Goal: Task Accomplishment & Management: Use online tool/utility

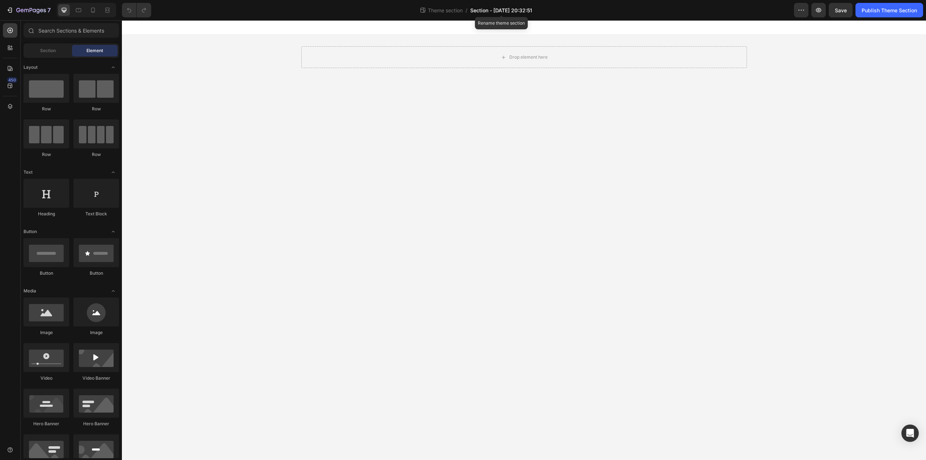
click at [518, 10] on span "Section - Sep 26 20:32:51" at bounding box center [501, 11] width 62 height 8
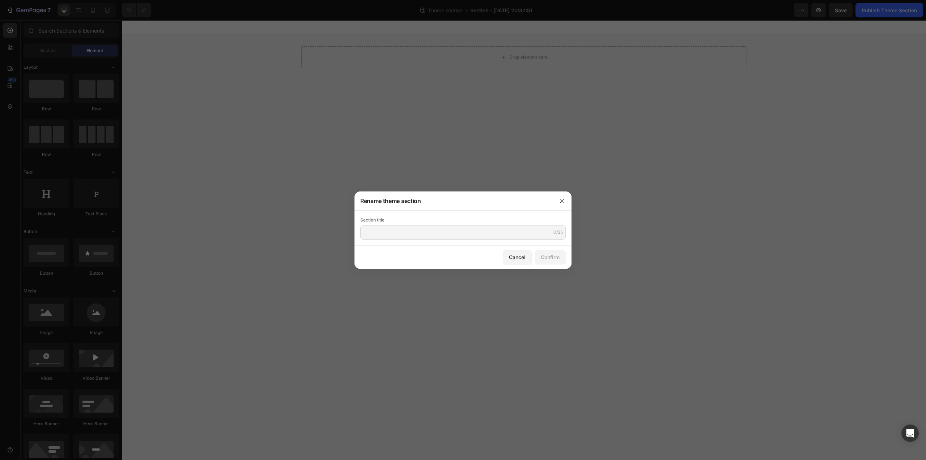
click at [476, 224] on div "Section title 0/25" at bounding box center [462, 227] width 205 height 23
click at [484, 234] on input "text" at bounding box center [462, 232] width 205 height 14
paste input "Gem-ST-Pen 1"
type input "Gem-ST-Pen 1"
click at [554, 256] on div "Confirm" at bounding box center [550, 257] width 19 height 8
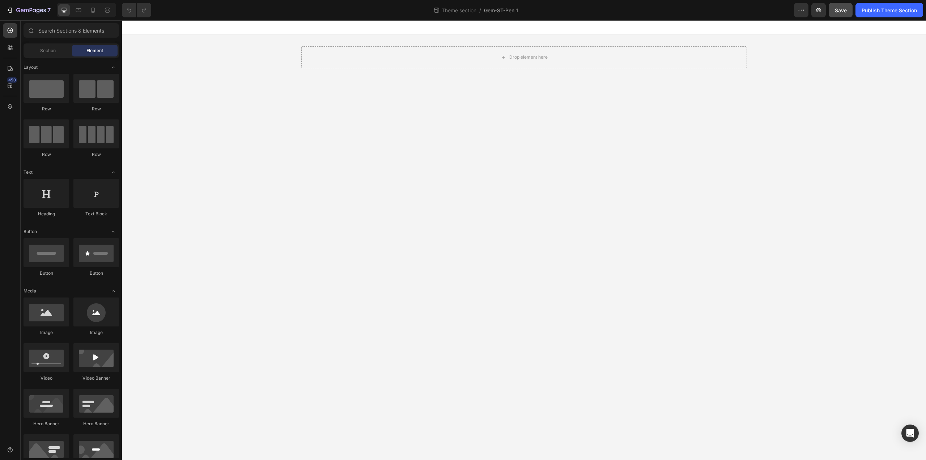
click at [840, 13] on span "Save" at bounding box center [841, 10] width 12 height 6
click at [9, 113] on div at bounding box center [10, 106] width 14 height 14
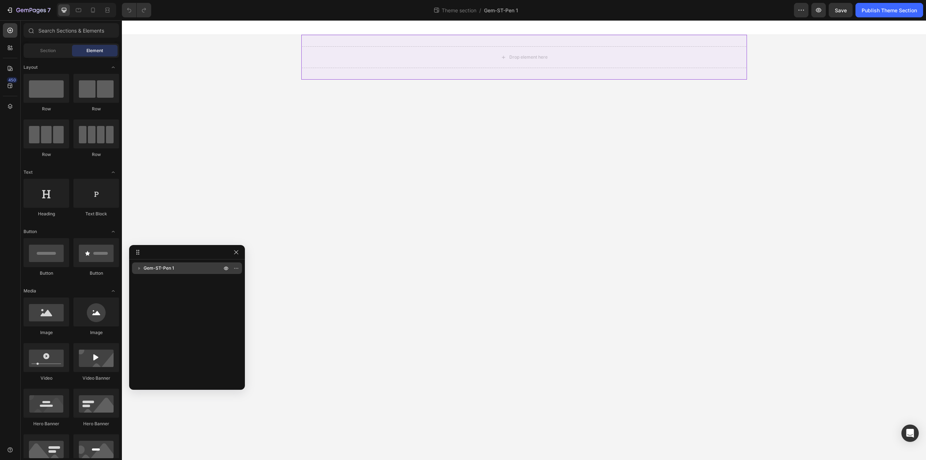
click at [139, 266] on icon "button" at bounding box center [139, 267] width 7 height 7
click at [157, 269] on span "Gem-ST-Pen 1" at bounding box center [159, 267] width 30 height 7
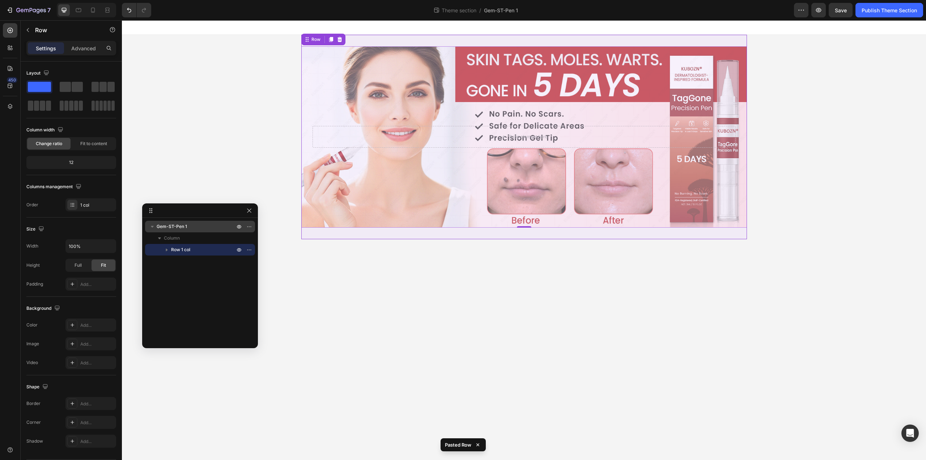
drag, startPoint x: 172, startPoint y: 226, endPoint x: 167, endPoint y: 228, distance: 5.3
click at [172, 226] on span "Gem-ST-Pen 1" at bounding box center [172, 226] width 30 height 7
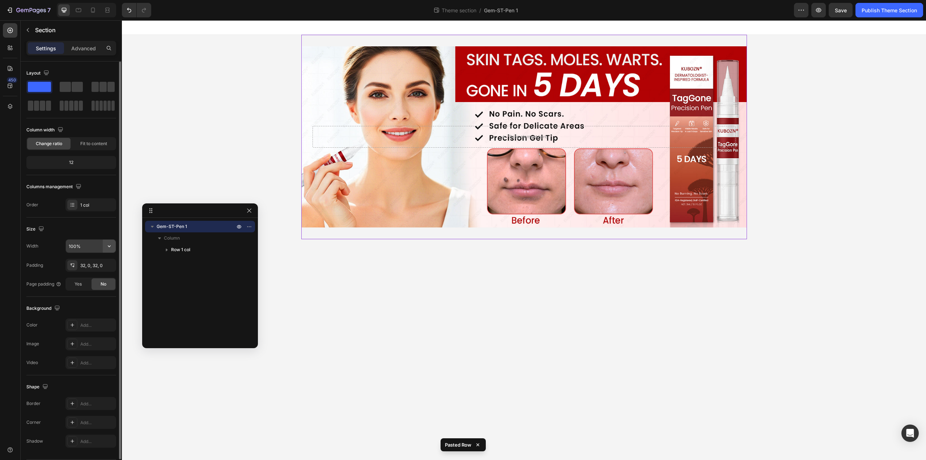
click at [111, 244] on icon "button" at bounding box center [109, 245] width 7 height 7
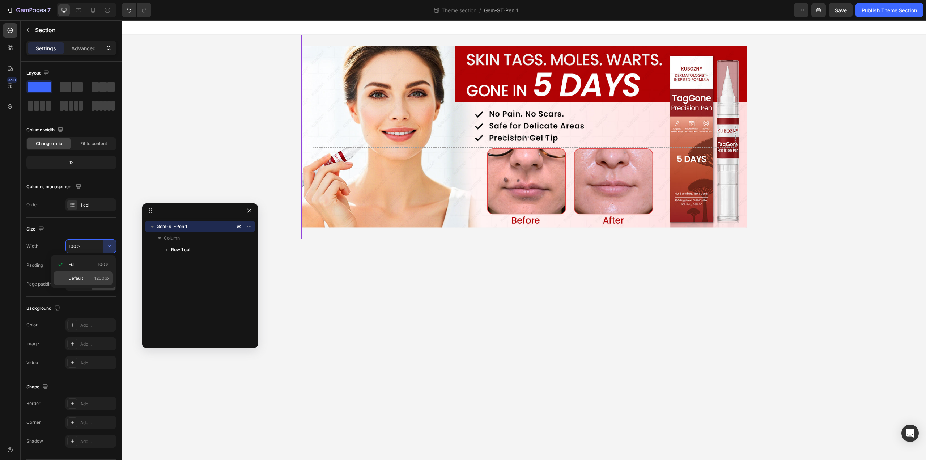
click at [81, 279] on span "Default" at bounding box center [75, 278] width 15 height 7
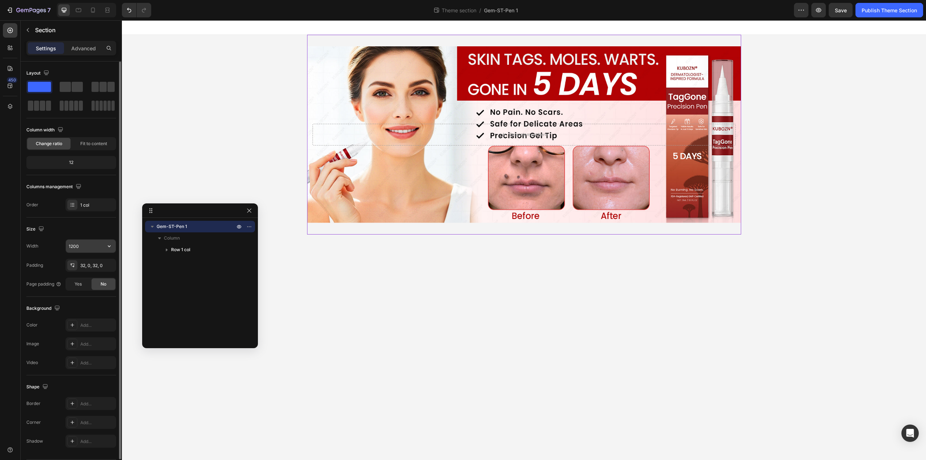
click at [108, 245] on icon "button" at bounding box center [109, 245] width 7 height 7
click at [87, 263] on p "Full 100%" at bounding box center [88, 264] width 41 height 7
type input "100%"
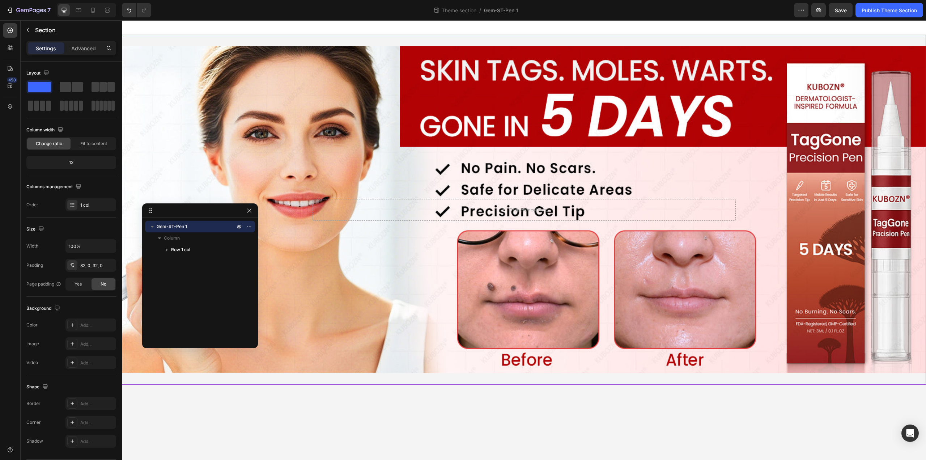
click at [187, 287] on div "Gem-ST-Pen 1 Column Row 1 col" at bounding box center [200, 280] width 116 height 119
click at [179, 228] on span "Gem-ST-Pen 1" at bounding box center [172, 226] width 30 height 7
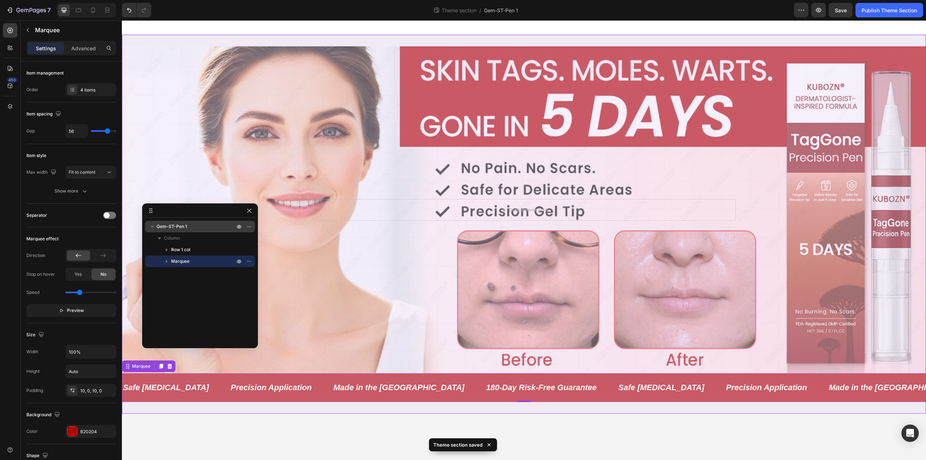
click at [167, 225] on span "Gem-ST-Pen 1" at bounding box center [172, 226] width 30 height 7
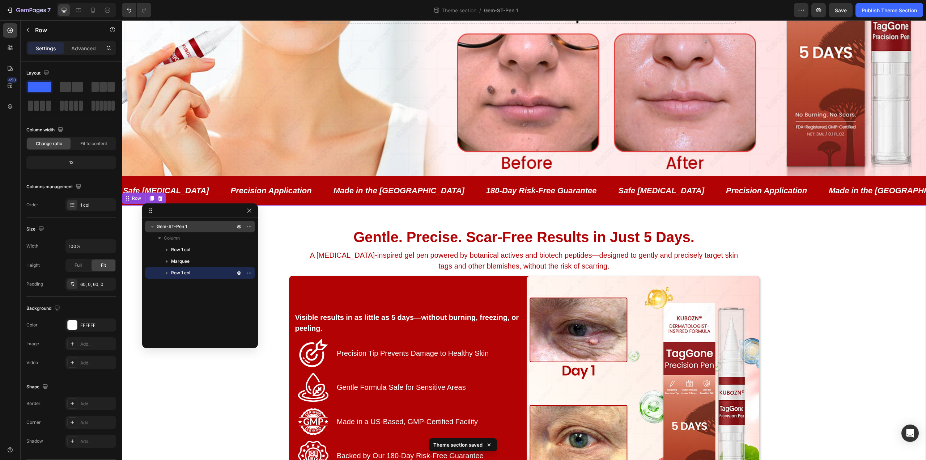
scroll to position [209, 0]
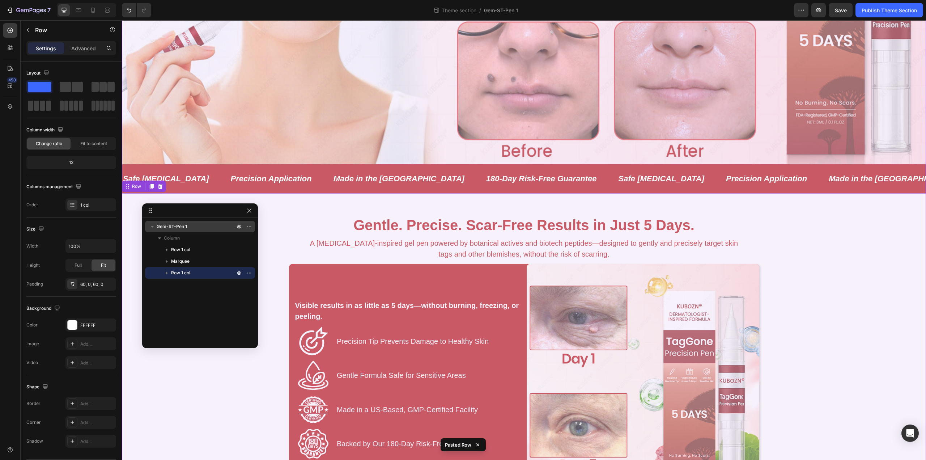
click at [172, 224] on span "Gem-ST-Pen 1" at bounding box center [172, 226] width 30 height 7
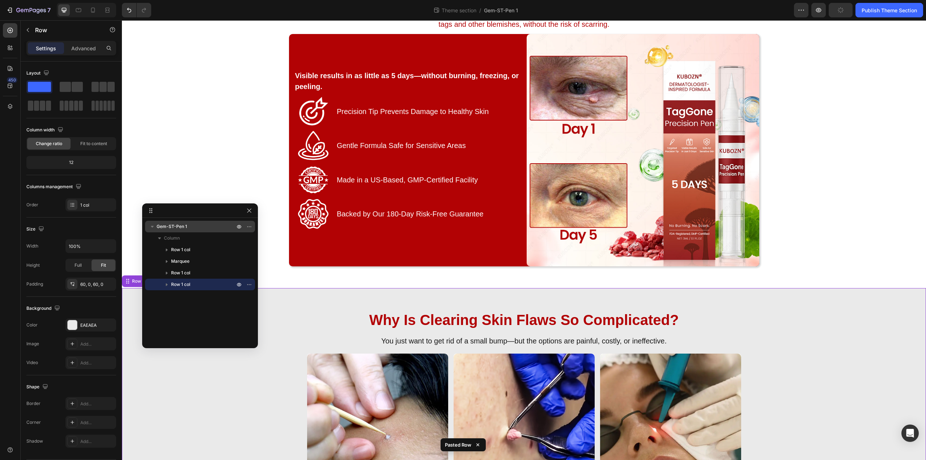
scroll to position [448, 0]
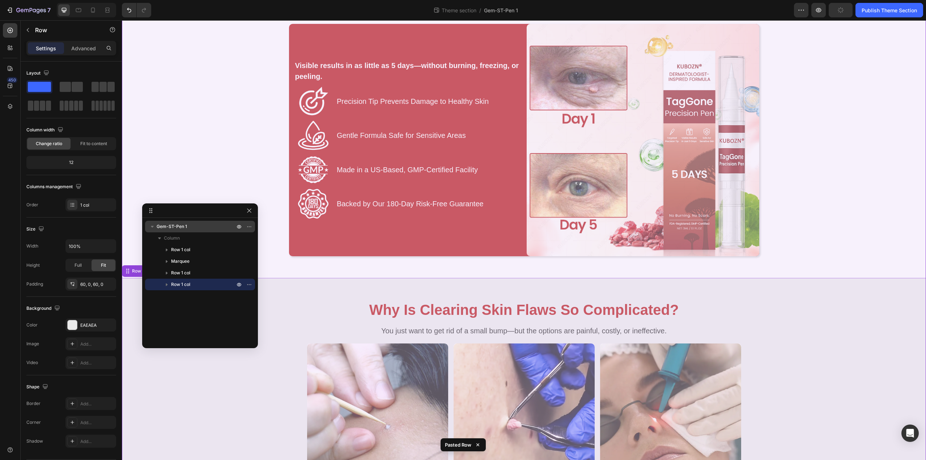
click at [186, 222] on div "Gem-ST-Pen 1" at bounding box center [200, 227] width 104 height 12
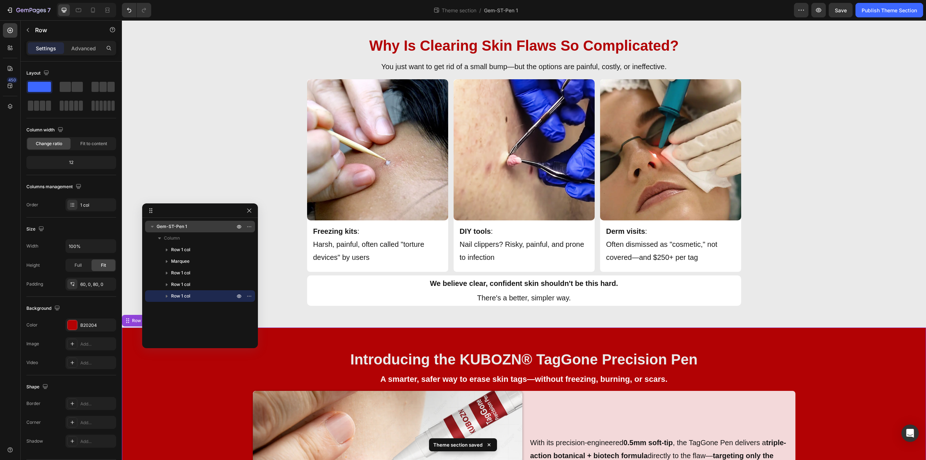
scroll to position [755, 0]
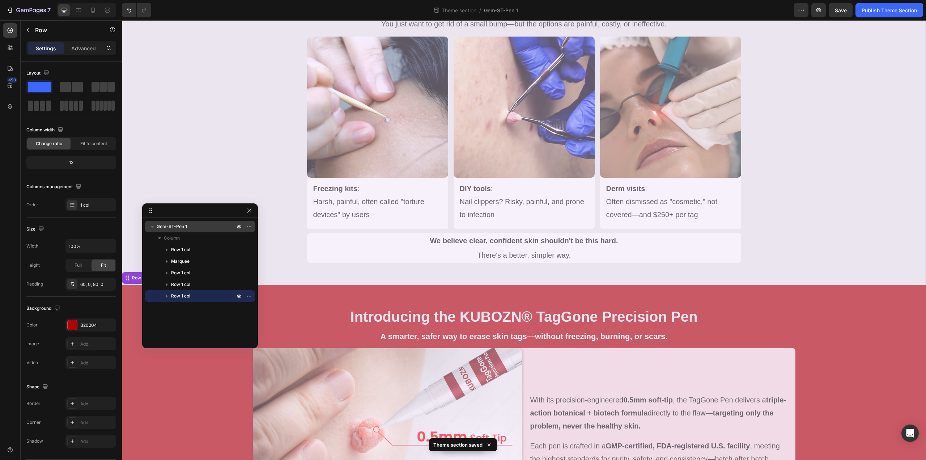
click at [188, 226] on p "Gem-ST-Pen 1" at bounding box center [197, 226] width 80 height 7
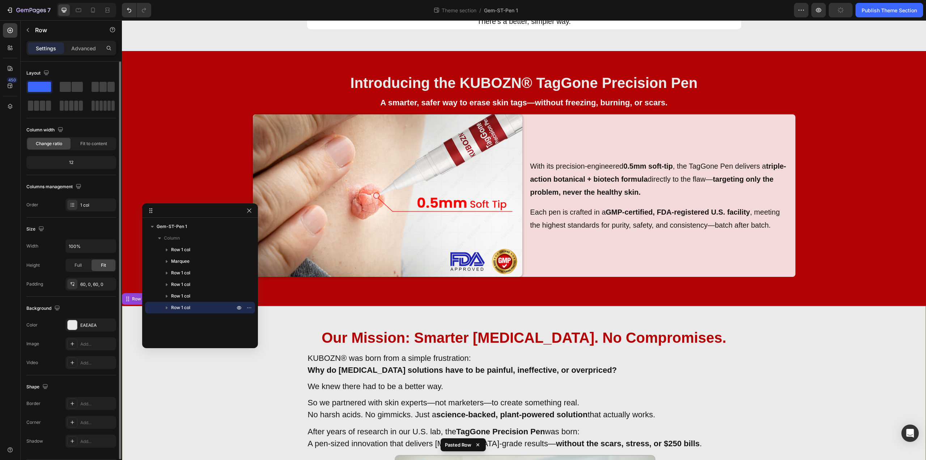
scroll to position [1017, 0]
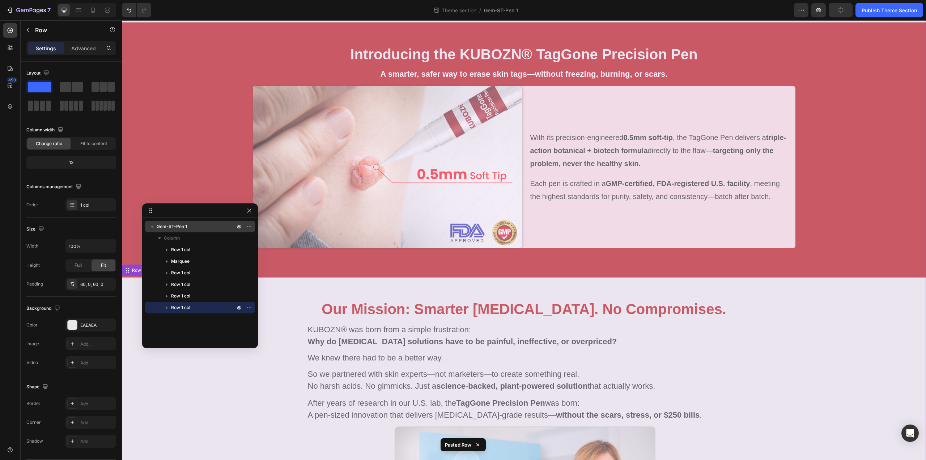
click at [188, 227] on p "Gem-ST-Pen 1" at bounding box center [197, 226] width 80 height 7
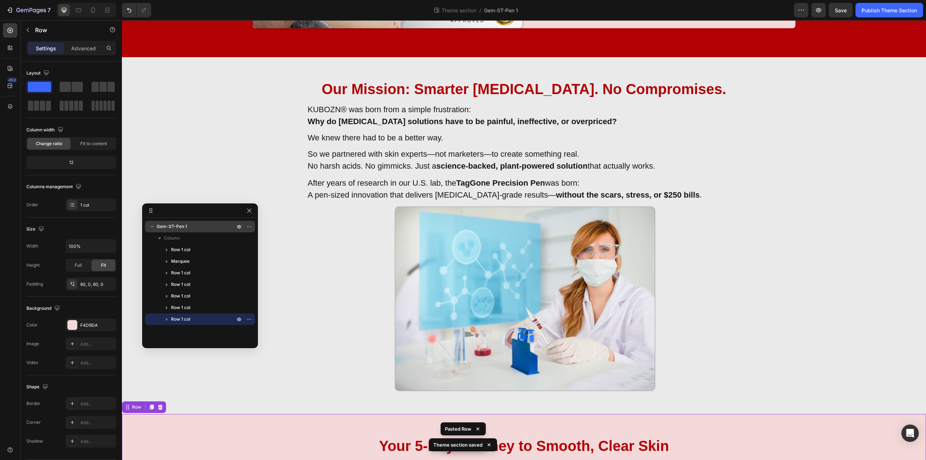
scroll to position [1401, 0]
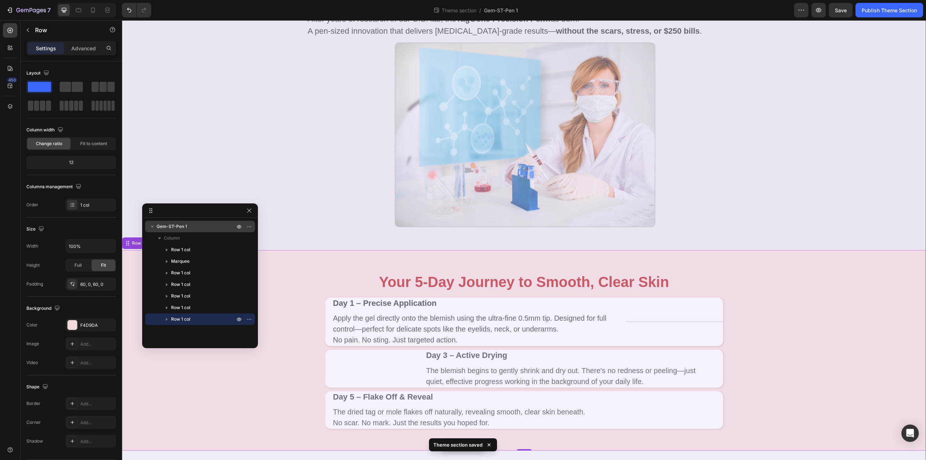
click at [214, 224] on p "Gem-ST-Pen 1" at bounding box center [197, 226] width 80 height 7
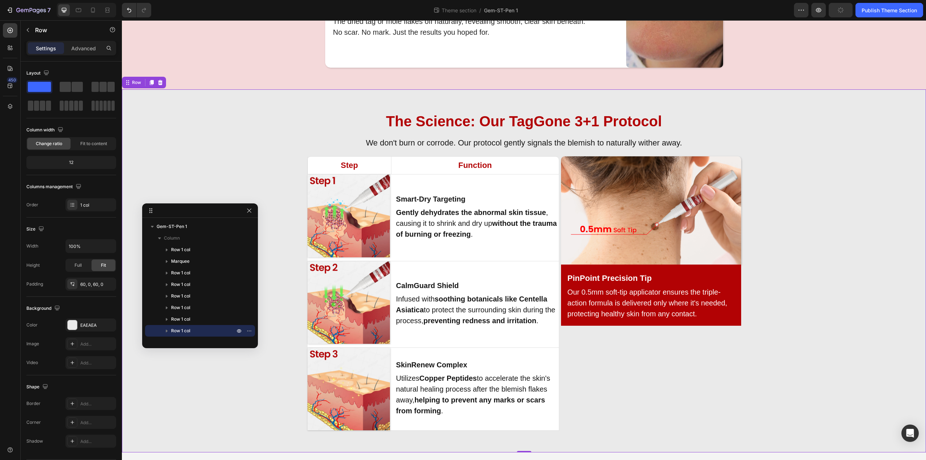
scroll to position [1930, 0]
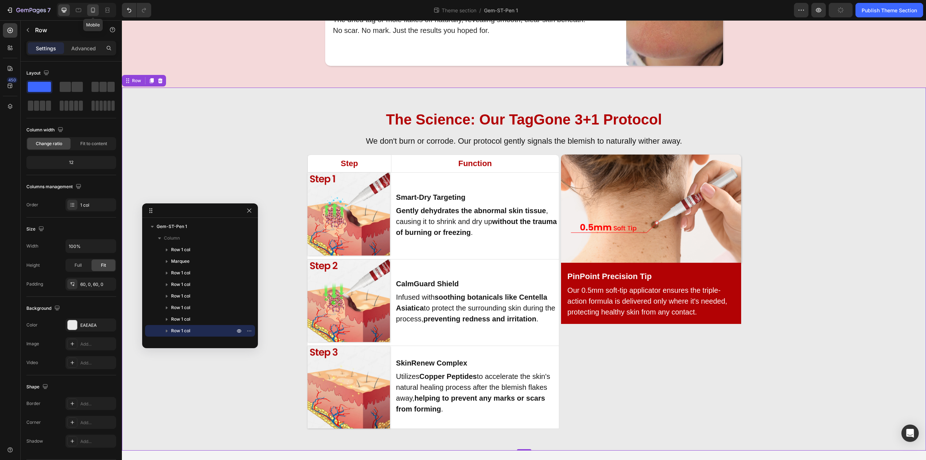
click at [94, 13] on icon at bounding box center [92, 10] width 7 height 7
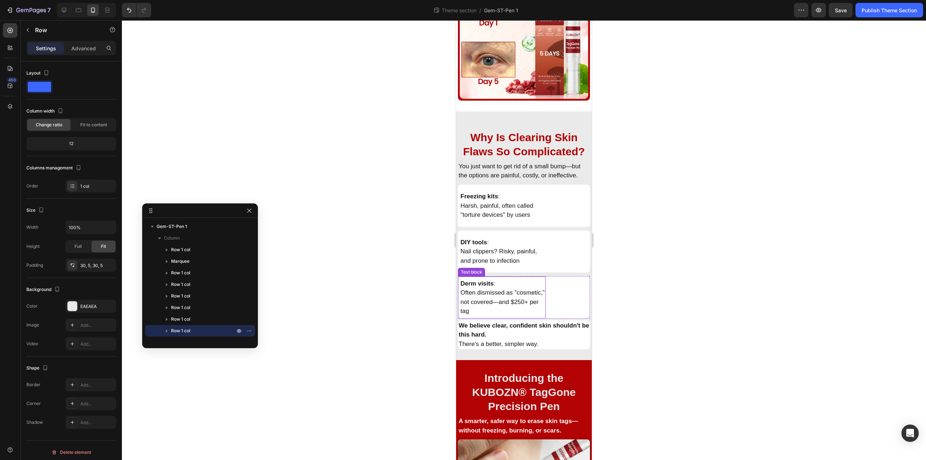
scroll to position [940, 0]
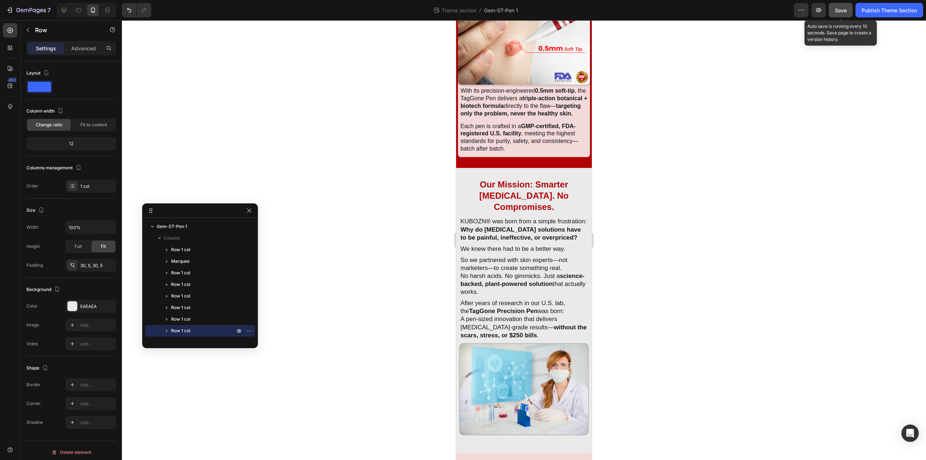
click at [839, 16] on button "Save" at bounding box center [841, 10] width 24 height 14
click at [909, 7] on div "Publish Theme Section" at bounding box center [889, 11] width 55 height 8
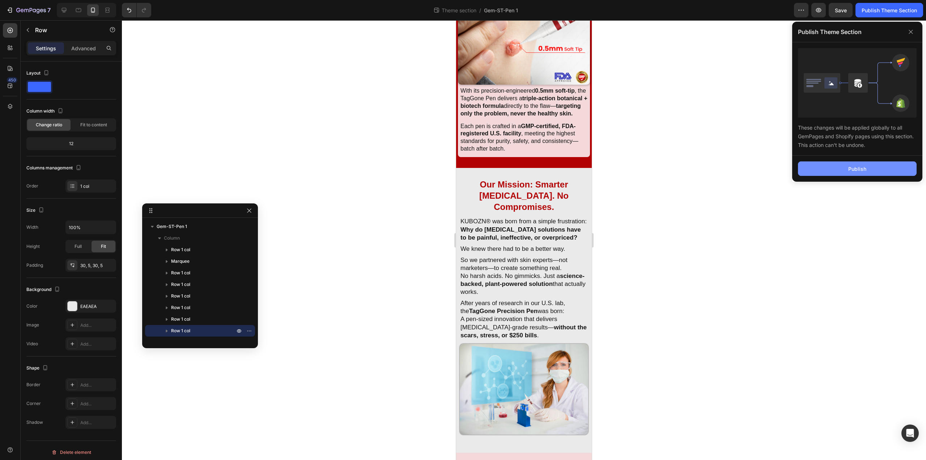
click at [862, 163] on button "Publish" at bounding box center [857, 168] width 119 height 14
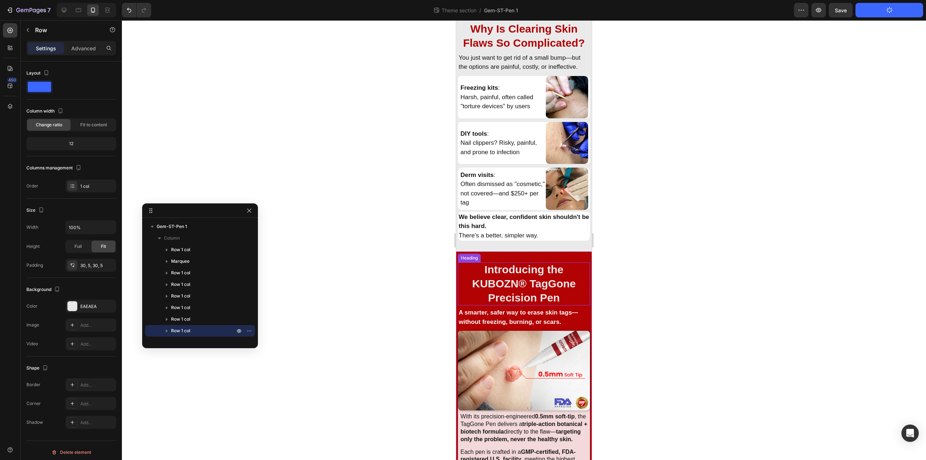
scroll to position [1049, 0]
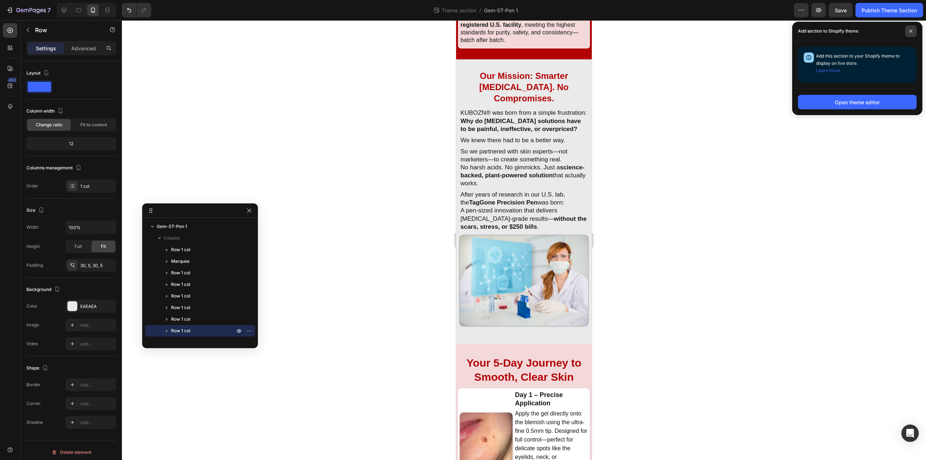
click at [908, 34] on span at bounding box center [911, 31] width 12 height 12
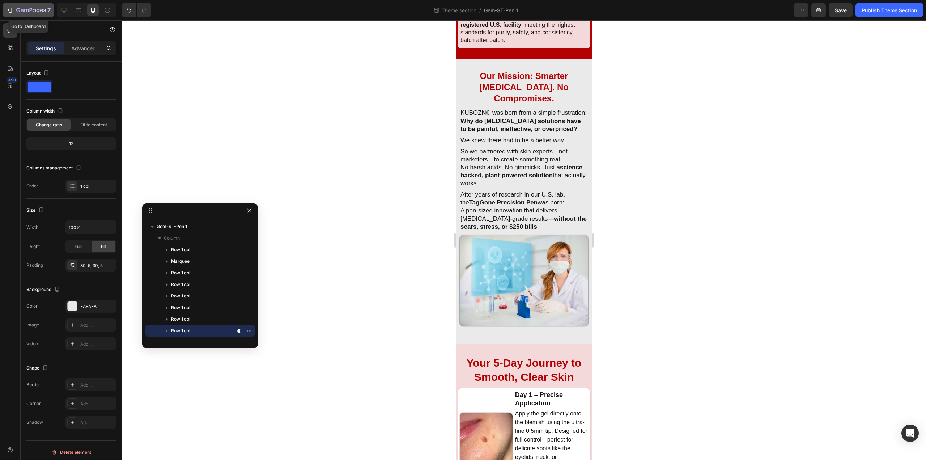
click at [5, 6] on button "7" at bounding box center [28, 10] width 51 height 14
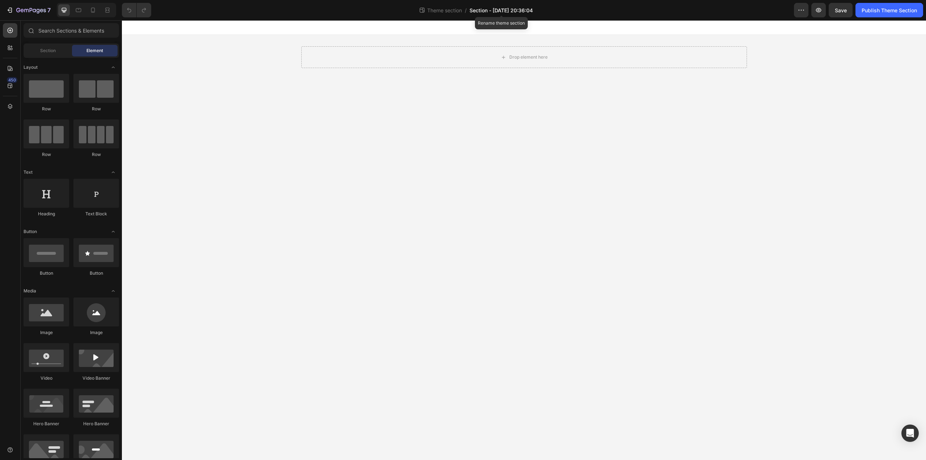
click at [514, 13] on span "Section - Sep 26 20:36:04" at bounding box center [500, 11] width 63 height 8
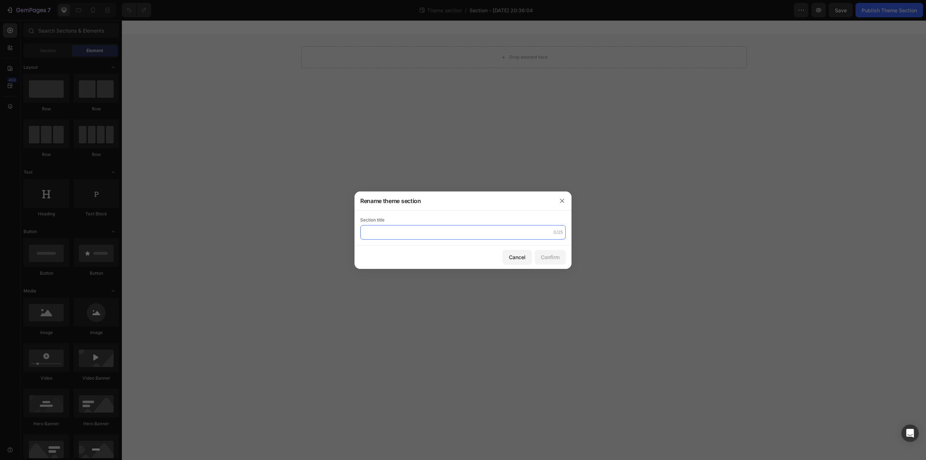
click at [442, 226] on input "text" at bounding box center [462, 232] width 205 height 14
paste input "Gem-ST-Pen 2"
type input "Gem-ST-Pen 2"
click at [542, 263] on button "Confirm" at bounding box center [550, 257] width 31 height 14
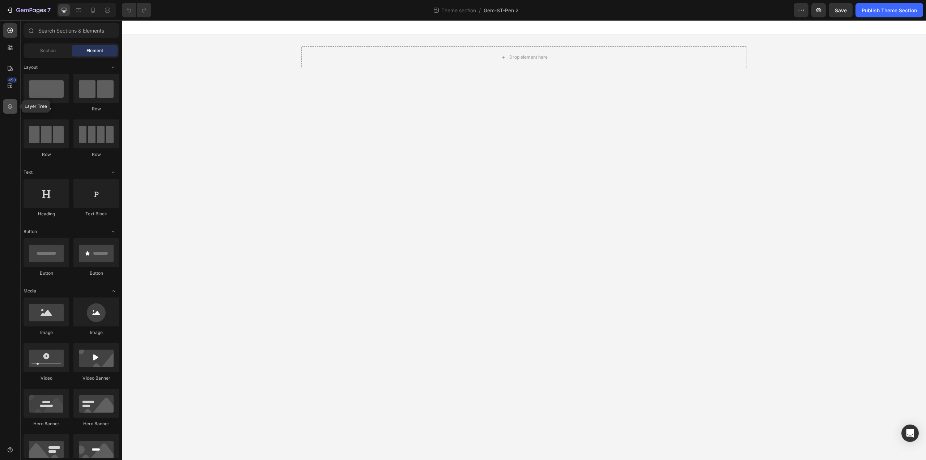
drag, startPoint x: 10, startPoint y: 107, endPoint x: 4, endPoint y: 109, distance: 6.6
click at [10, 107] on icon at bounding box center [10, 106] width 5 height 5
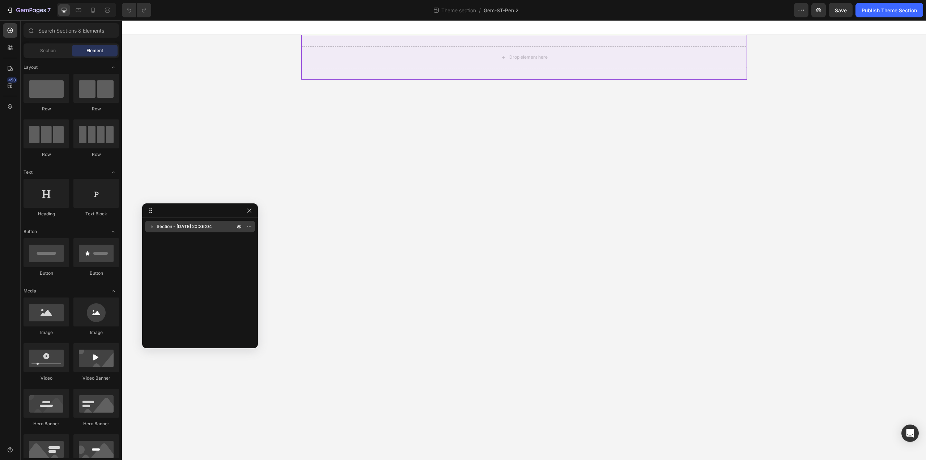
click at [174, 229] on span "Section - Sep 26 20:36:04" at bounding box center [184, 226] width 55 height 7
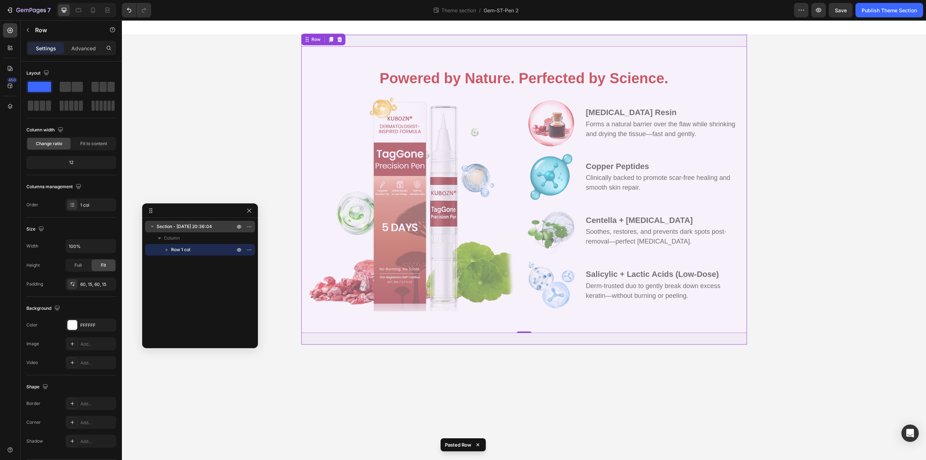
click at [182, 224] on span "Section - Sep 26 20:36:04" at bounding box center [184, 226] width 55 height 7
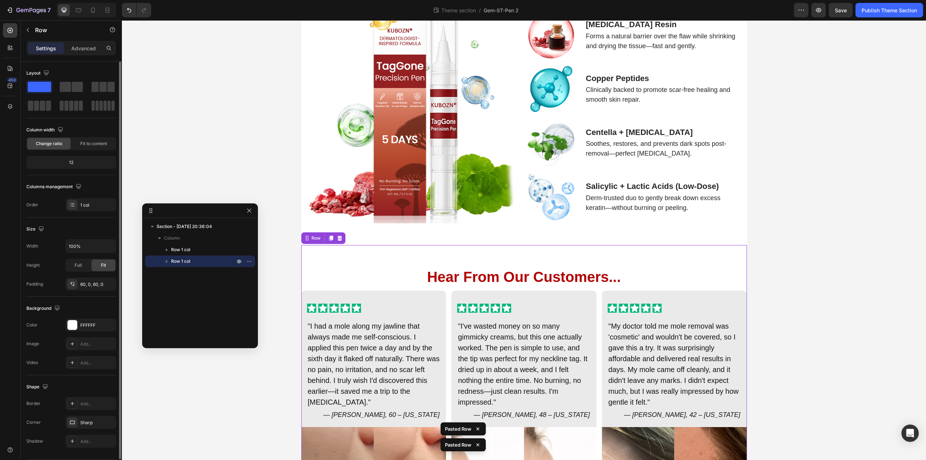
scroll to position [95, 0]
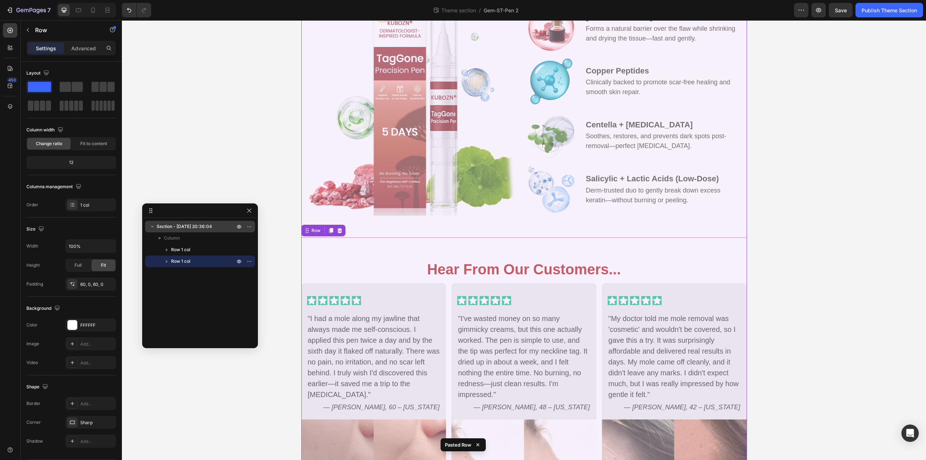
click at [183, 225] on span "Section - Sep 26 20:36:04" at bounding box center [184, 226] width 55 height 7
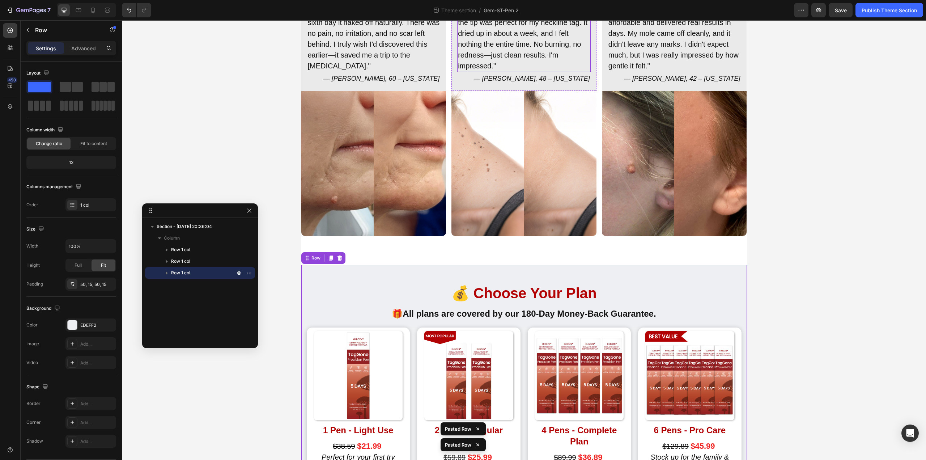
scroll to position [425, 0]
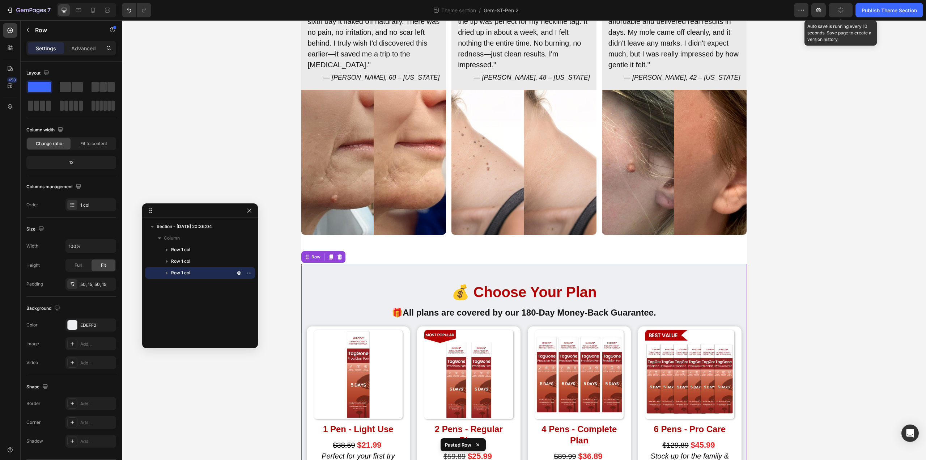
click at [846, 13] on button "button" at bounding box center [841, 10] width 24 height 14
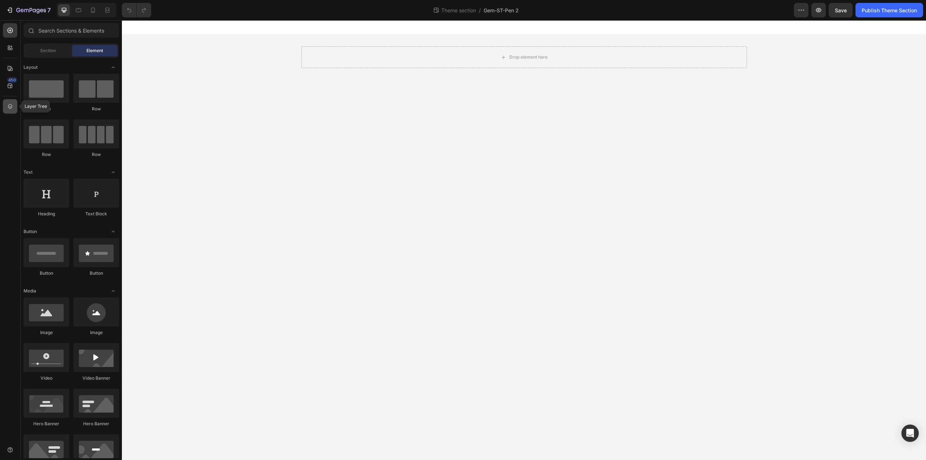
click at [4, 107] on div at bounding box center [10, 106] width 14 height 14
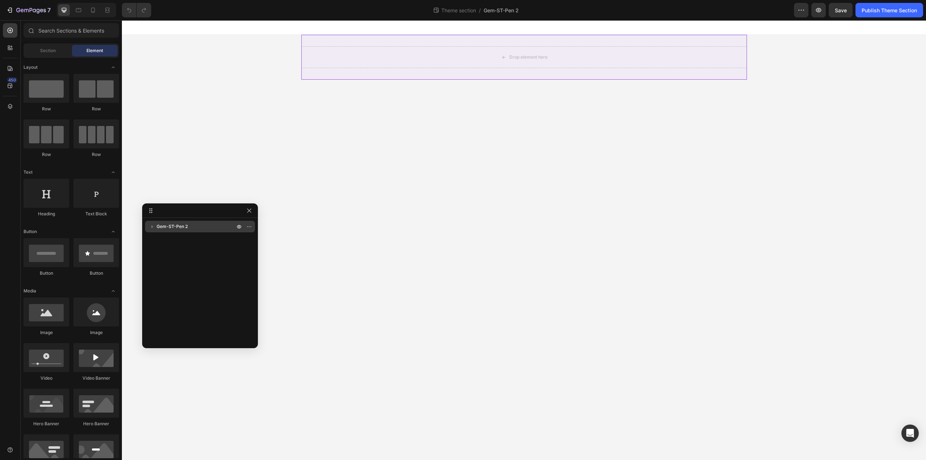
click at [175, 230] on div "Gem-ST-Pen 2" at bounding box center [200, 227] width 104 height 12
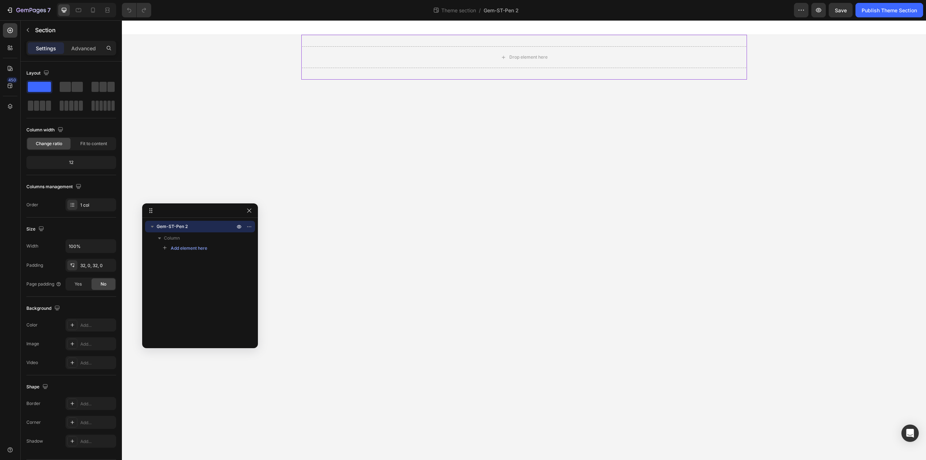
click at [174, 221] on div "Gem-ST-Pen 2" at bounding box center [200, 227] width 104 height 12
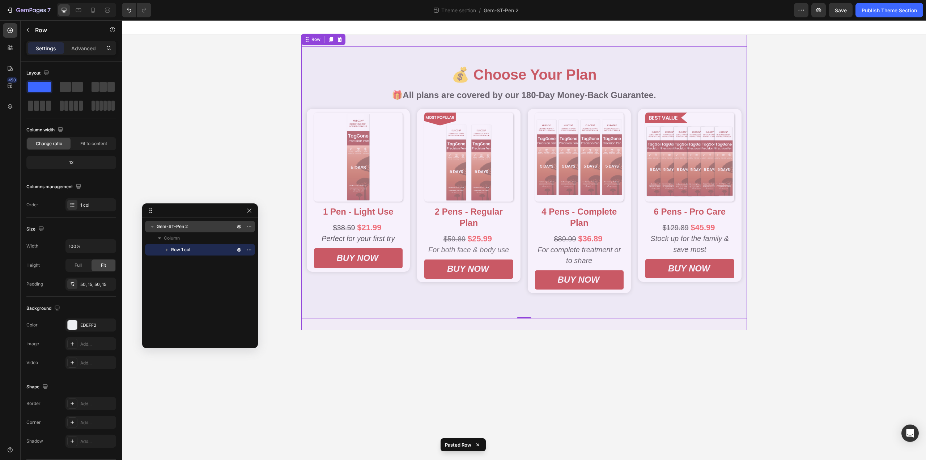
click at [189, 221] on div "Gem-ST-Pen 2" at bounding box center [200, 227] width 104 height 12
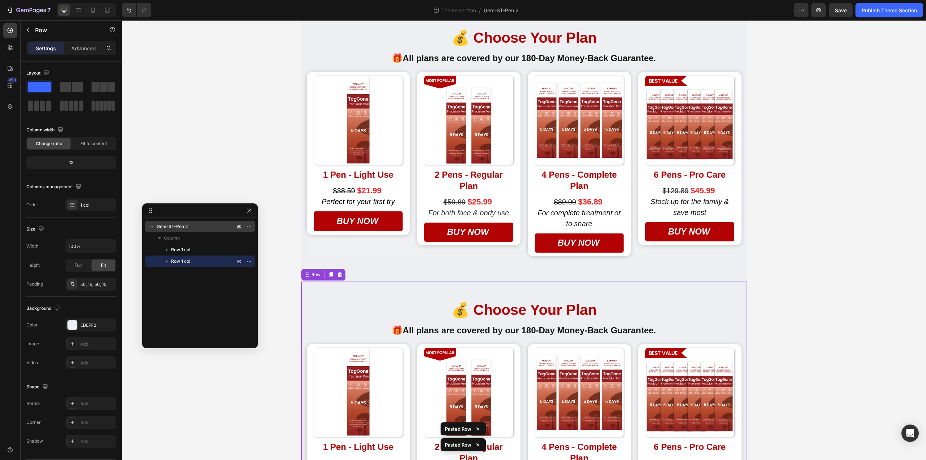
scroll to position [144, 0]
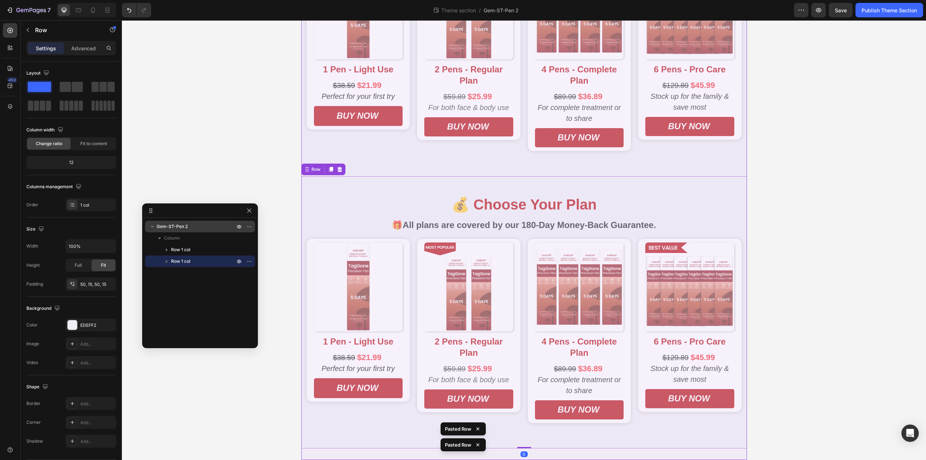
click at [190, 224] on p "Gem-ST-Pen 2" at bounding box center [197, 226] width 80 height 7
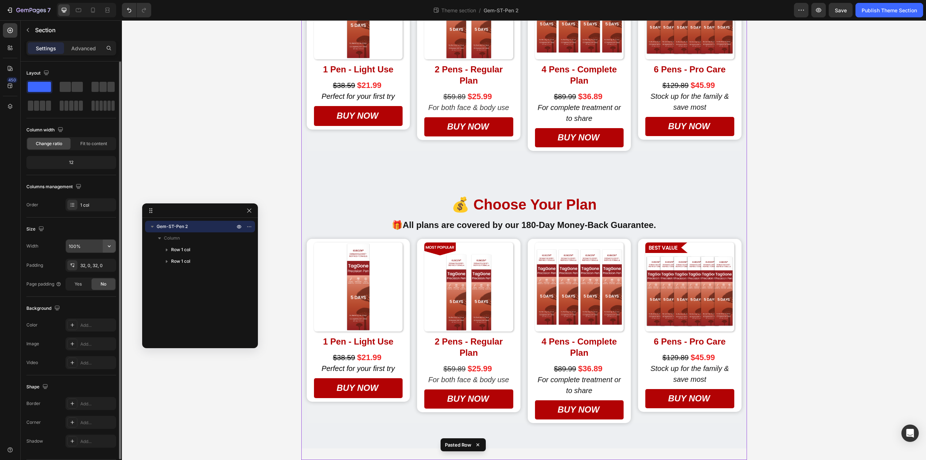
click at [108, 246] on icon "button" at bounding box center [109, 245] width 7 height 7
click at [85, 279] on p "Default 1200px" at bounding box center [88, 278] width 41 height 7
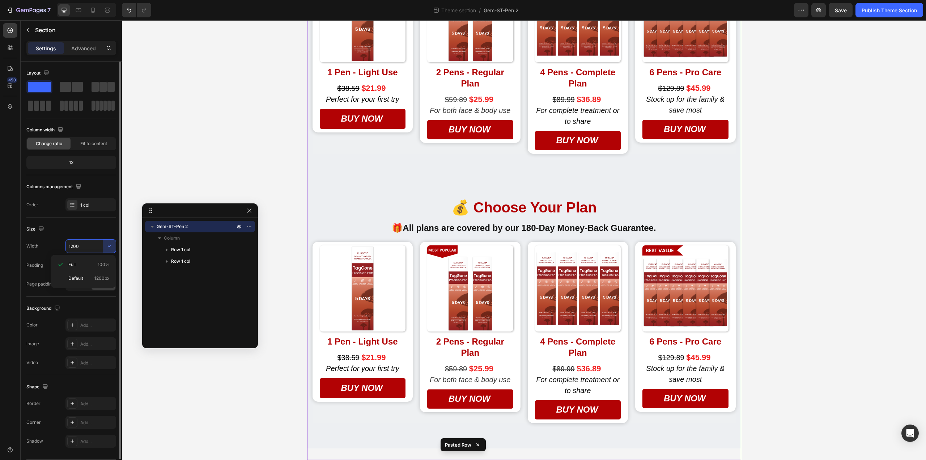
scroll to position [139, 0]
click at [103, 247] on button "button" at bounding box center [109, 245] width 13 height 13
click at [95, 264] on p "Full 100%" at bounding box center [88, 264] width 41 height 7
type input "100%"
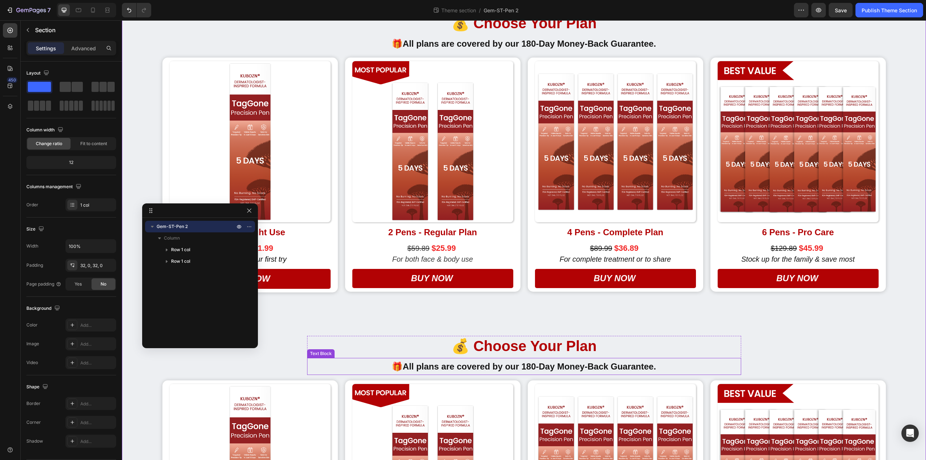
scroll to position [0, 0]
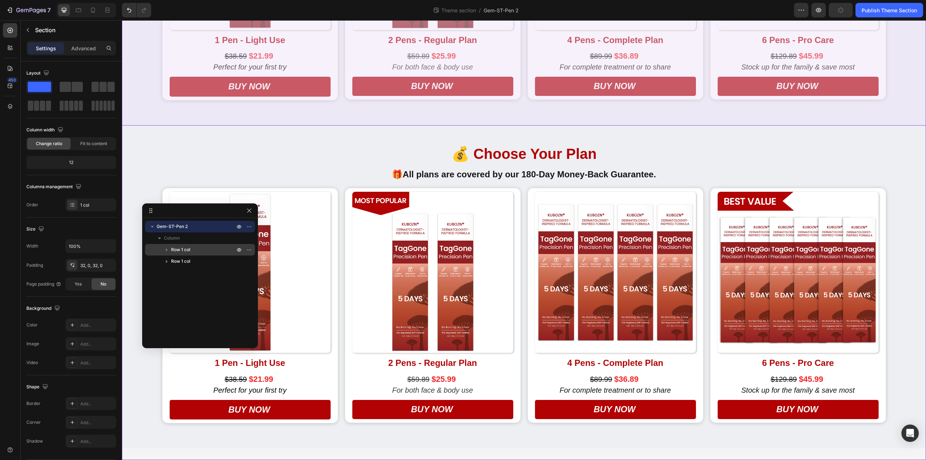
click at [197, 254] on div "Row 1 col" at bounding box center [200, 250] width 104 height 12
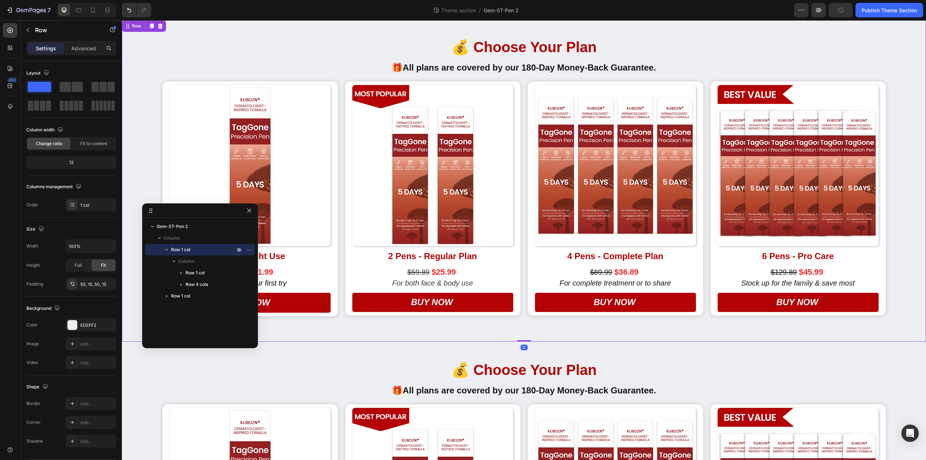
scroll to position [1, 0]
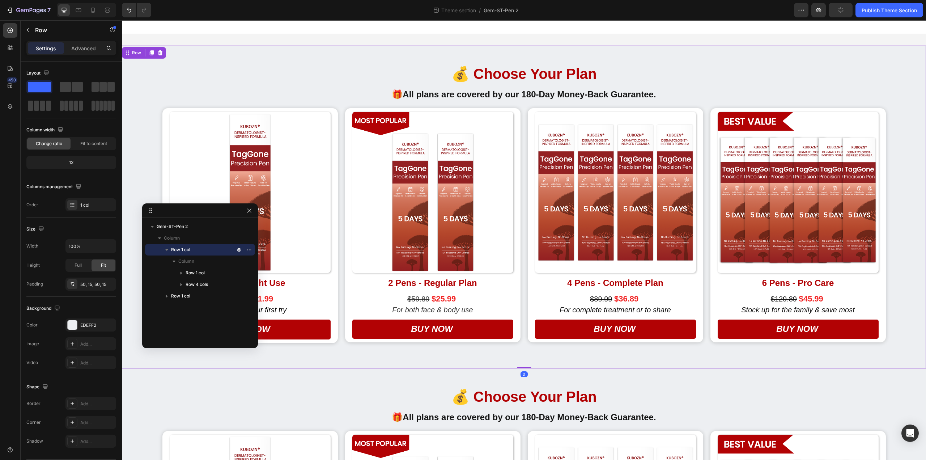
click at [197, 253] on p "Row 1 col" at bounding box center [203, 249] width 65 height 7
click at [248, 251] on icon "button" at bounding box center [249, 250] width 6 height 6
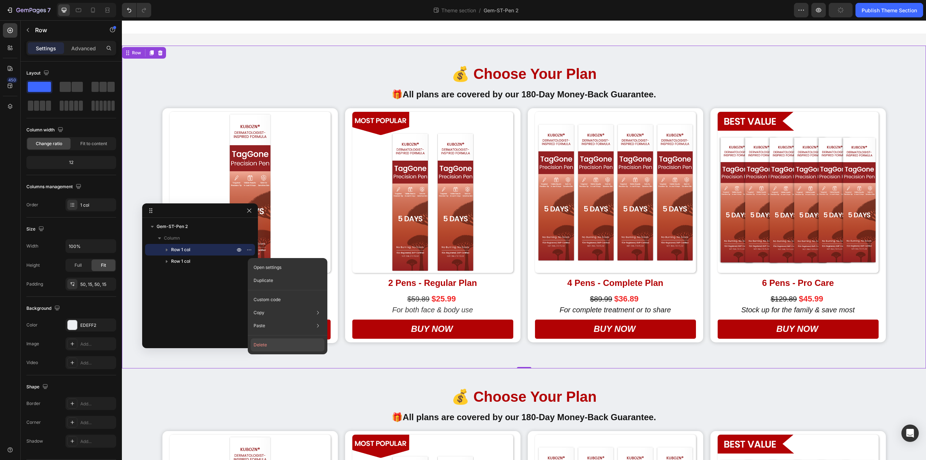
click at [265, 348] on button "Delete" at bounding box center [288, 344] width 74 height 13
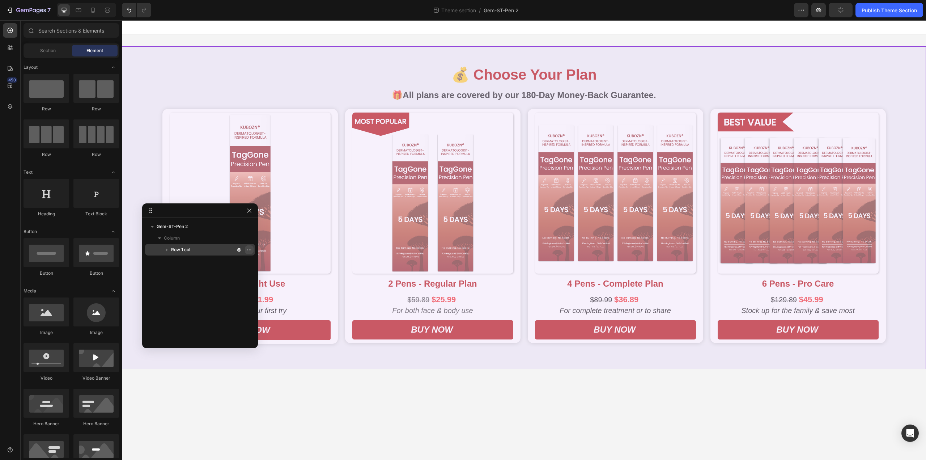
click at [250, 248] on icon "button" at bounding box center [249, 250] width 6 height 6
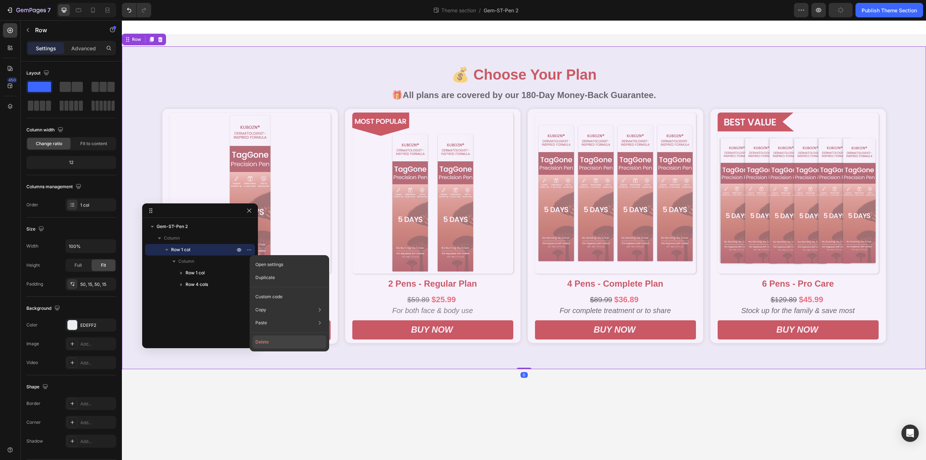
click at [269, 342] on button "Delete" at bounding box center [289, 341] width 74 height 13
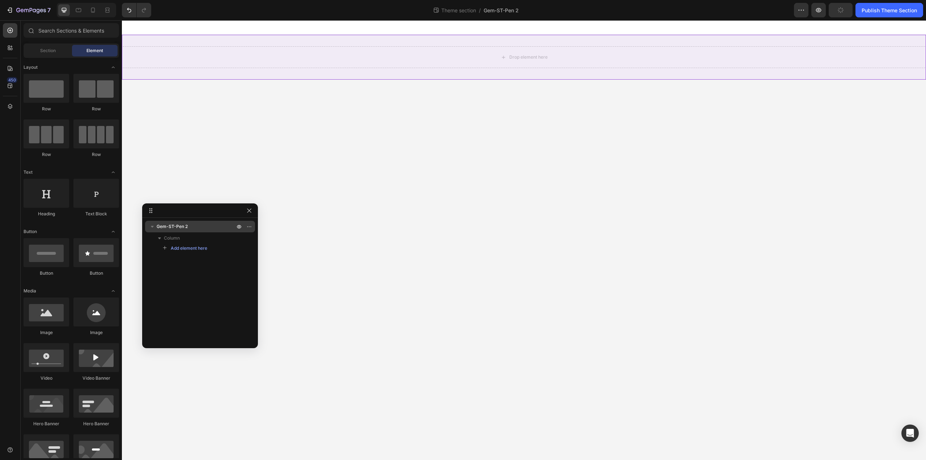
click at [177, 222] on div "Gem-ST-Pen 2" at bounding box center [200, 227] width 104 height 12
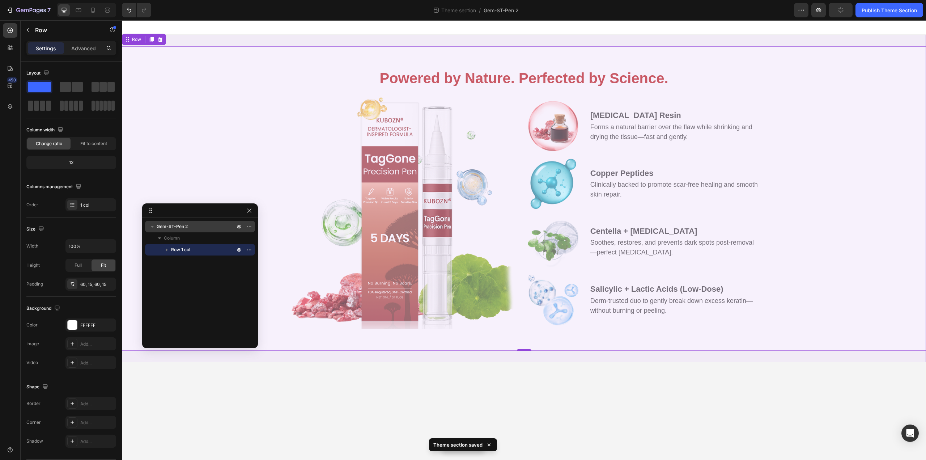
click at [169, 225] on span "Gem-ST-Pen 2" at bounding box center [172, 226] width 31 height 7
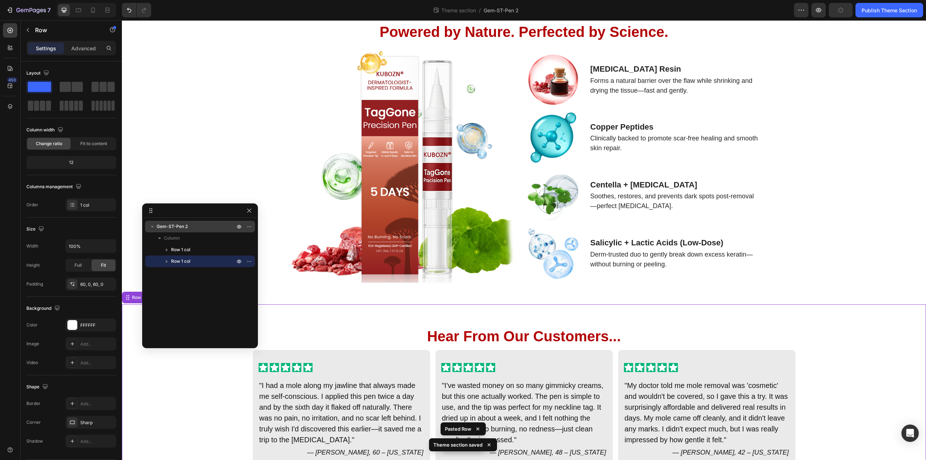
scroll to position [92, 0]
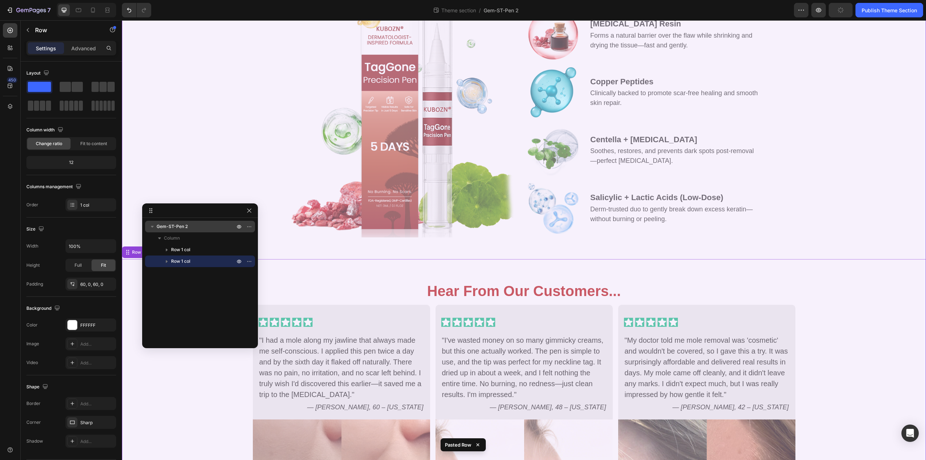
click at [214, 223] on p "Gem-ST-Pen 2" at bounding box center [197, 226] width 80 height 7
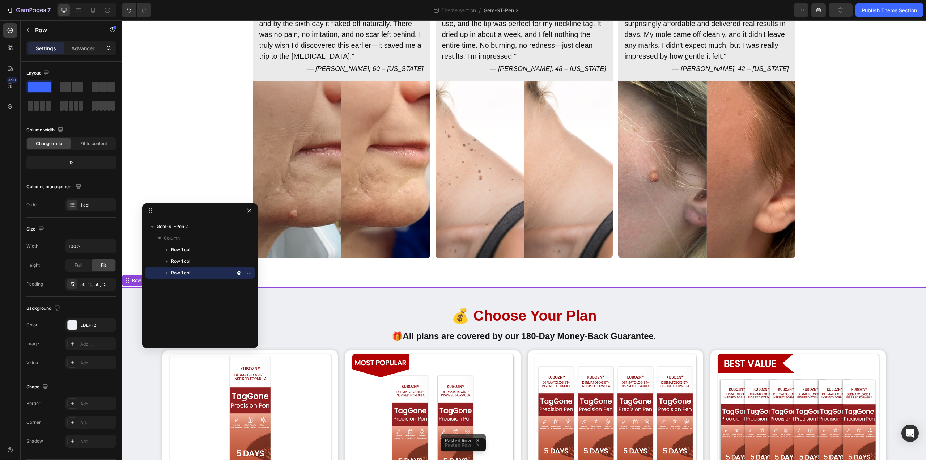
scroll to position [432, 0]
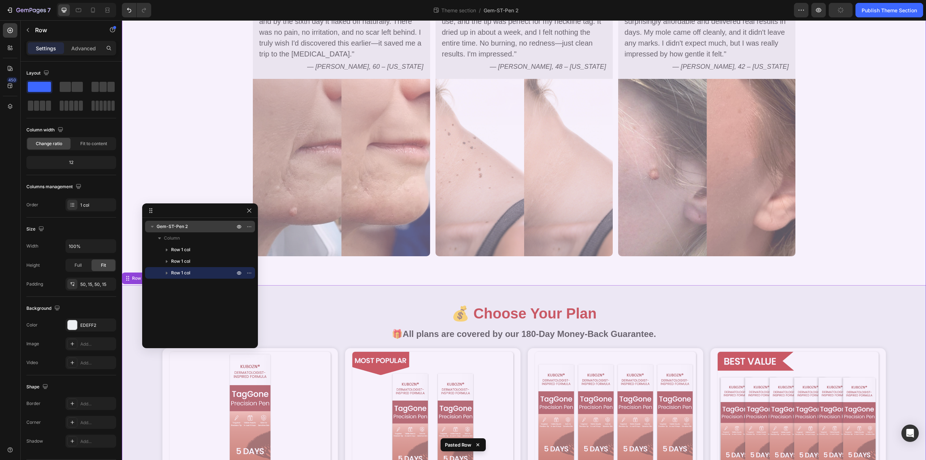
click at [194, 224] on p "Gem-ST-Pen 2" at bounding box center [197, 226] width 80 height 7
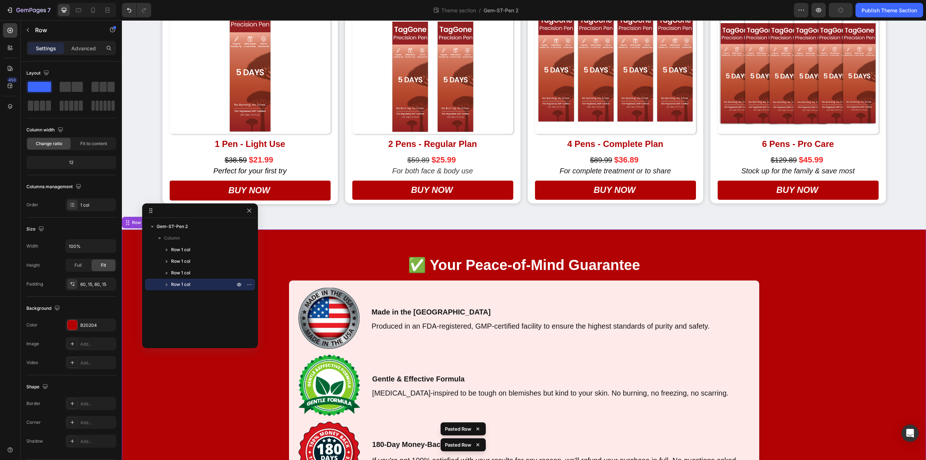
scroll to position [875, 0]
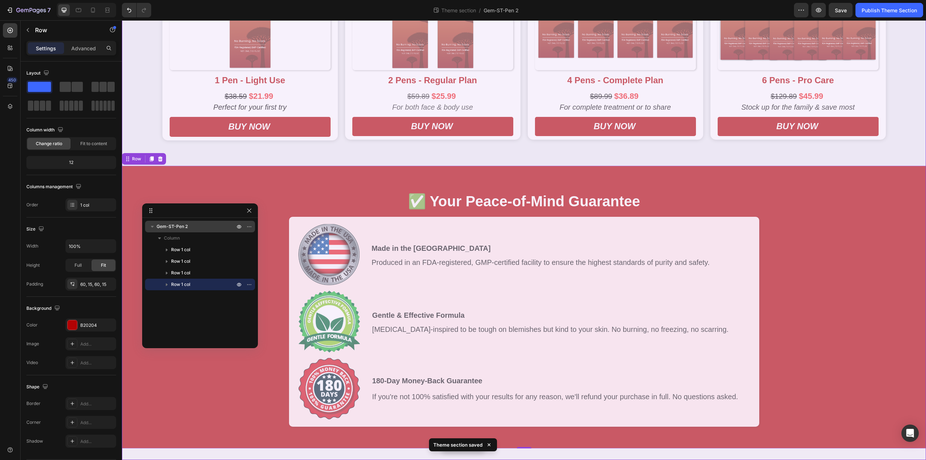
click at [195, 224] on p "Gem-ST-Pen 2" at bounding box center [197, 226] width 80 height 7
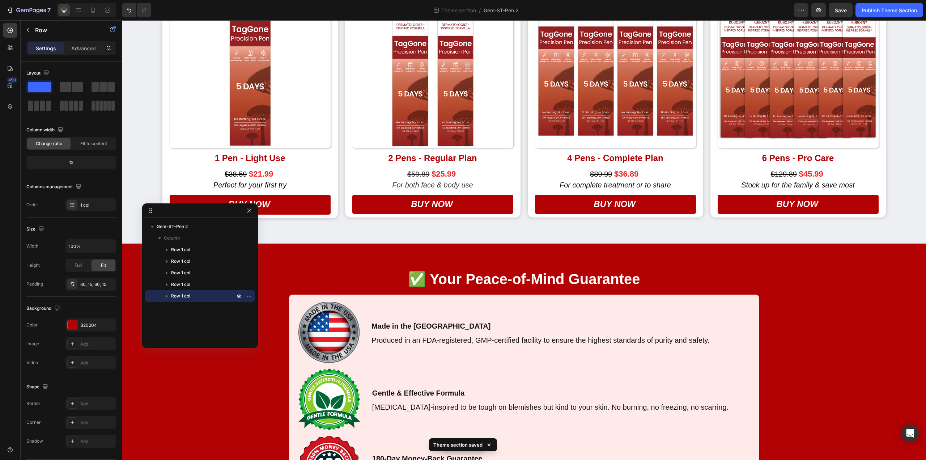
scroll to position [1158, 0]
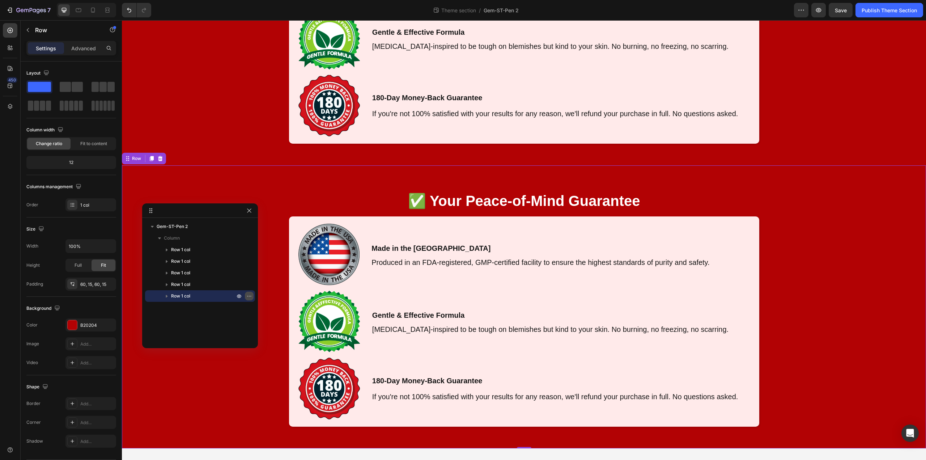
click at [252, 292] on button "button" at bounding box center [249, 296] width 9 height 9
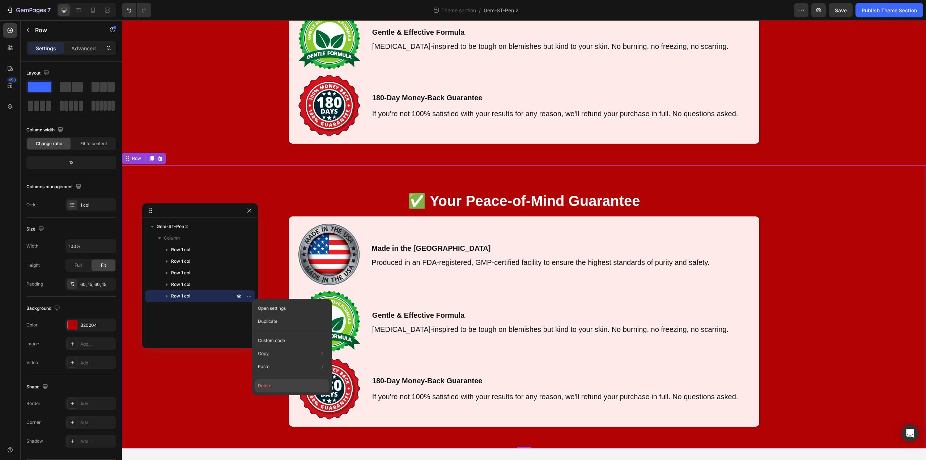
click at [290, 380] on button "Delete" at bounding box center [292, 385] width 74 height 13
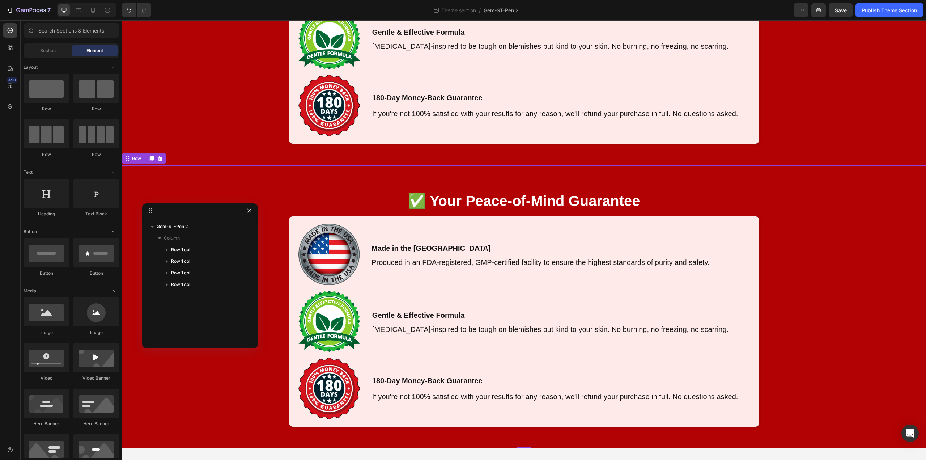
scroll to position [875, 0]
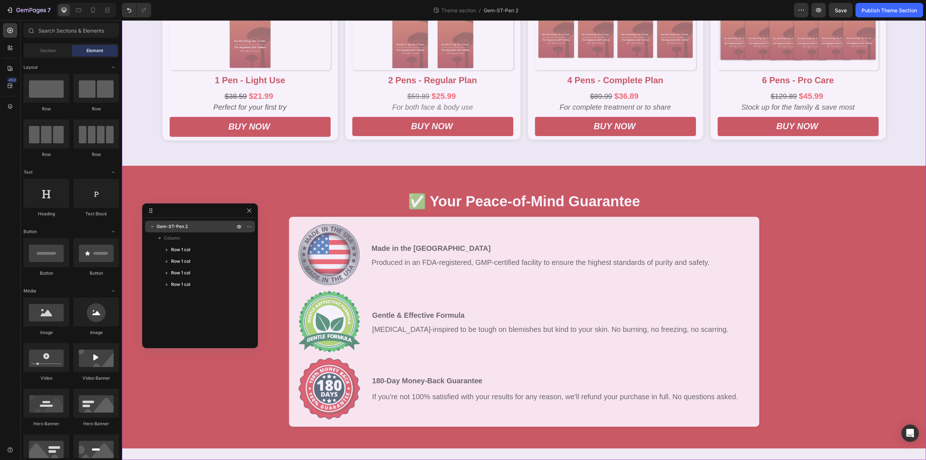
click at [167, 224] on span "Gem-ST-Pen 2" at bounding box center [172, 226] width 31 height 7
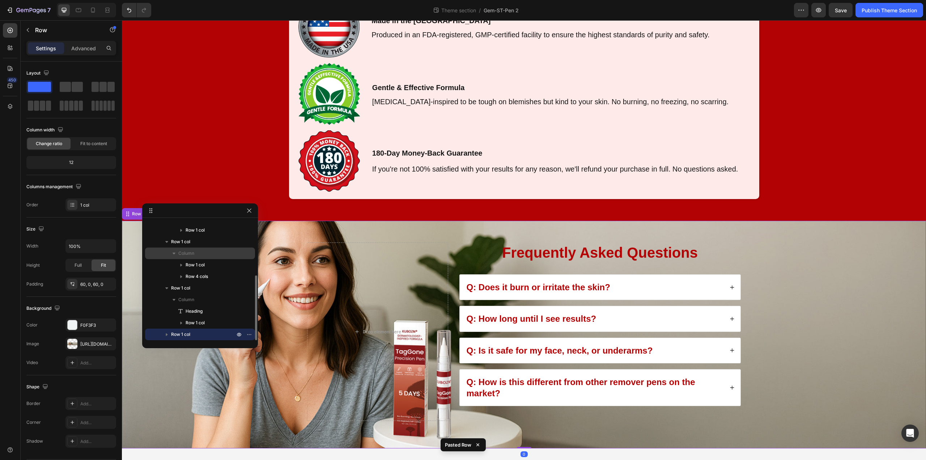
scroll to position [0, 0]
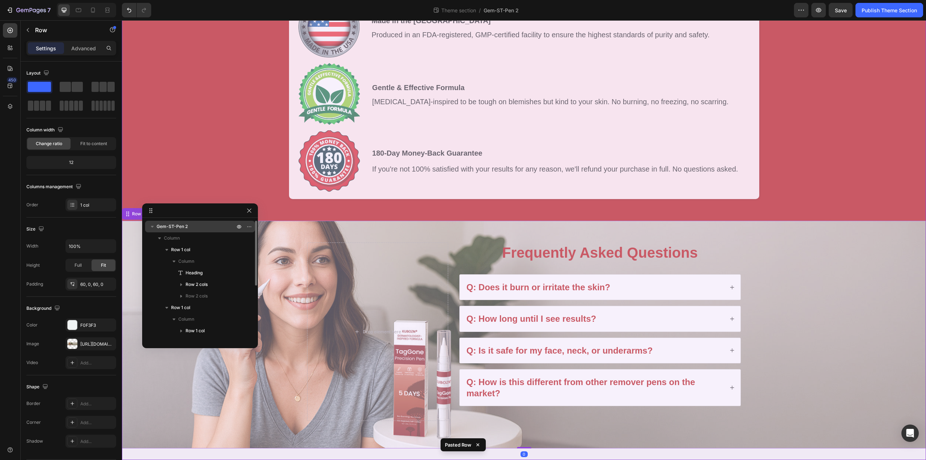
click at [172, 225] on span "Gem-ST-Pen 2" at bounding box center [172, 226] width 31 height 7
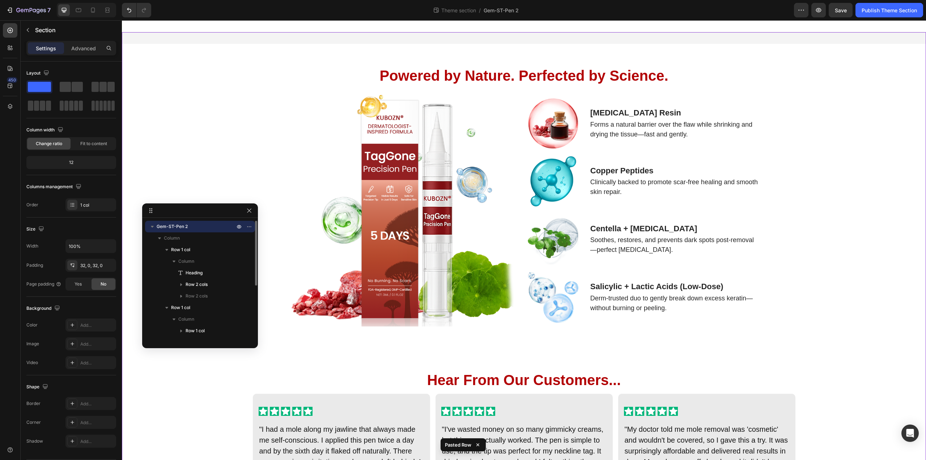
click at [172, 225] on span "Gem-ST-Pen 2" at bounding box center [172, 226] width 31 height 7
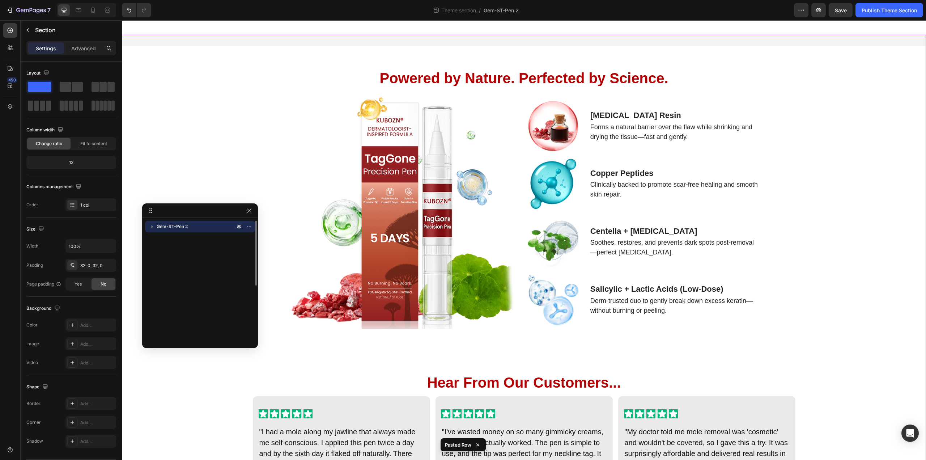
click at [172, 225] on span "Gem-ST-Pen 2" at bounding box center [172, 226] width 31 height 7
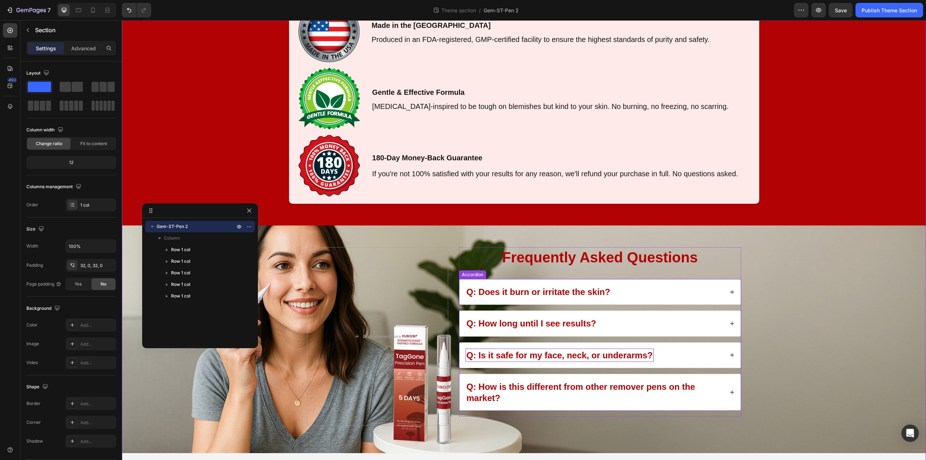
scroll to position [1103, 0]
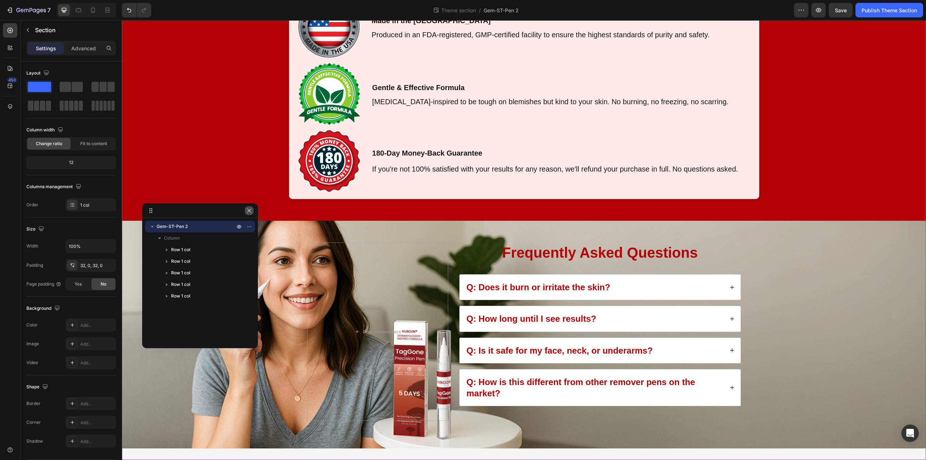
click at [251, 208] on icon "button" at bounding box center [249, 211] width 6 height 6
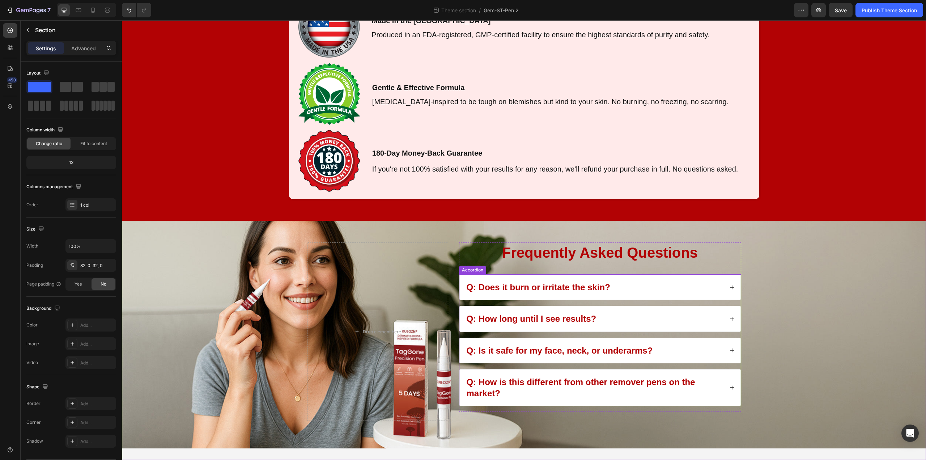
scroll to position [813, 0]
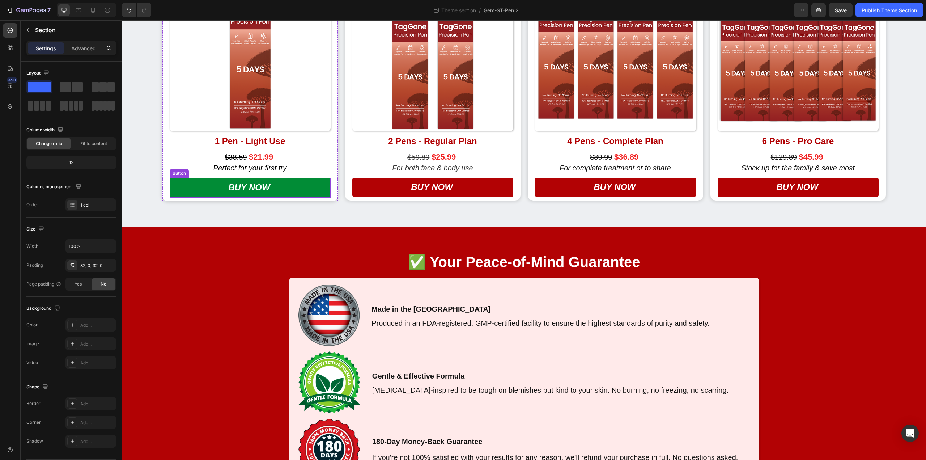
click at [213, 185] on link "BUY NOW" at bounding box center [250, 188] width 161 height 20
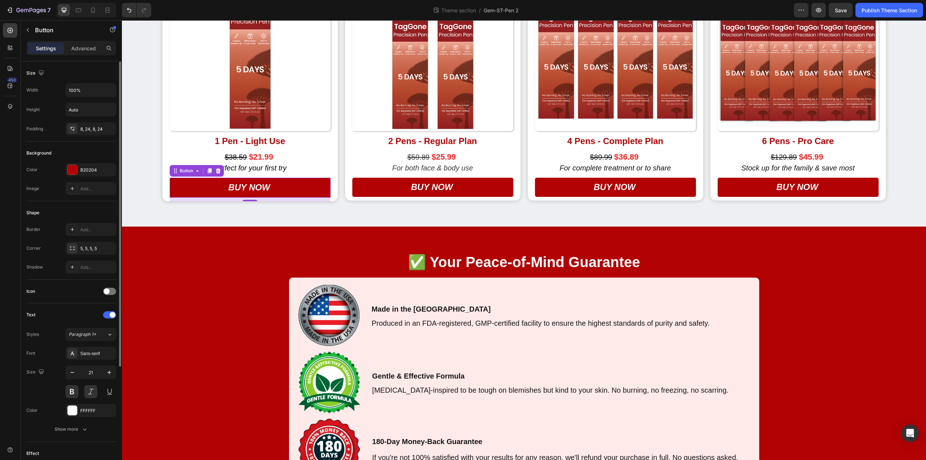
scroll to position [156, 0]
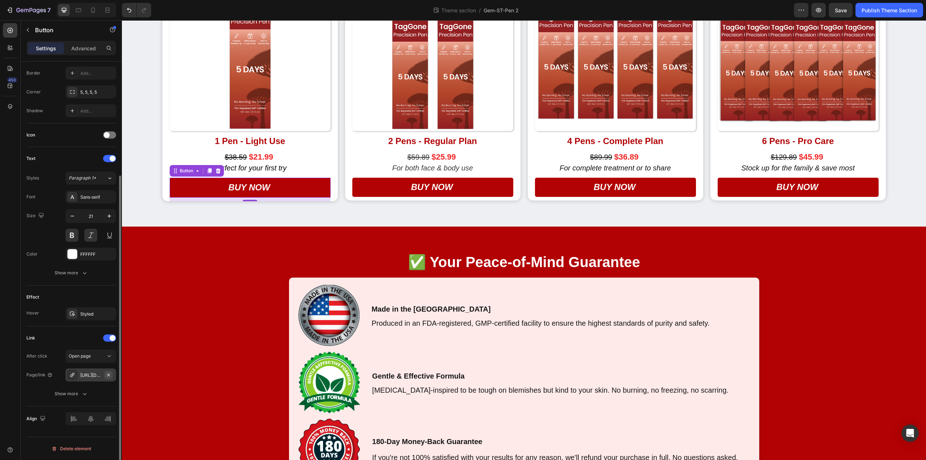
click at [111, 375] on icon "button" at bounding box center [109, 375] width 6 height 6
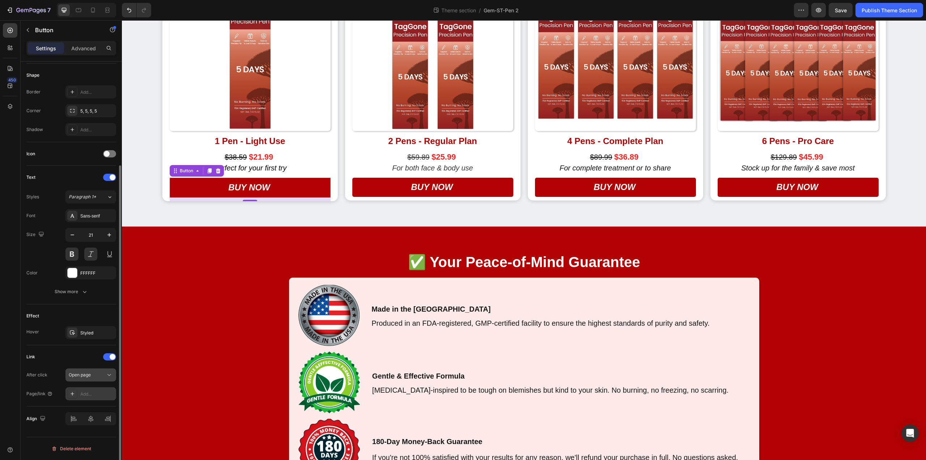
scroll to position [137, 0]
click at [90, 391] on div "Add..." at bounding box center [97, 394] width 34 height 7
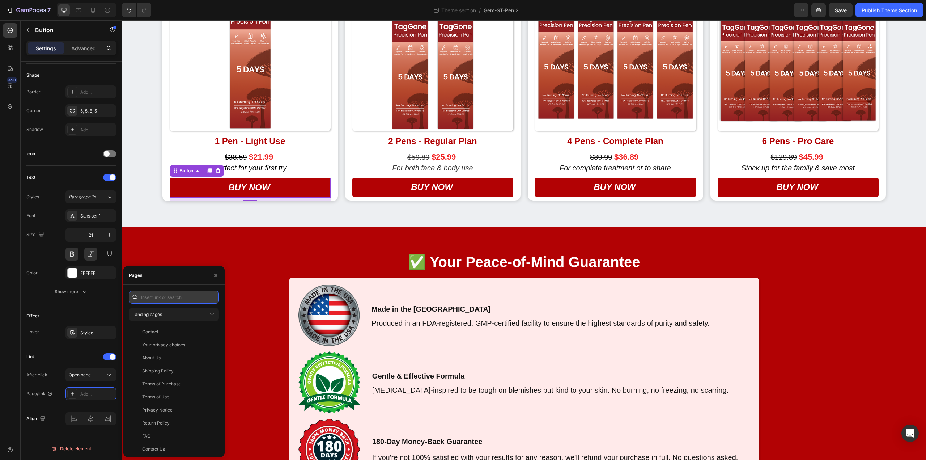
click at [170, 300] on input "text" at bounding box center [174, 296] width 90 height 13
paste input "[URL][DOMAIN_NAME]"
type input "[URL][DOMAIN_NAME]"
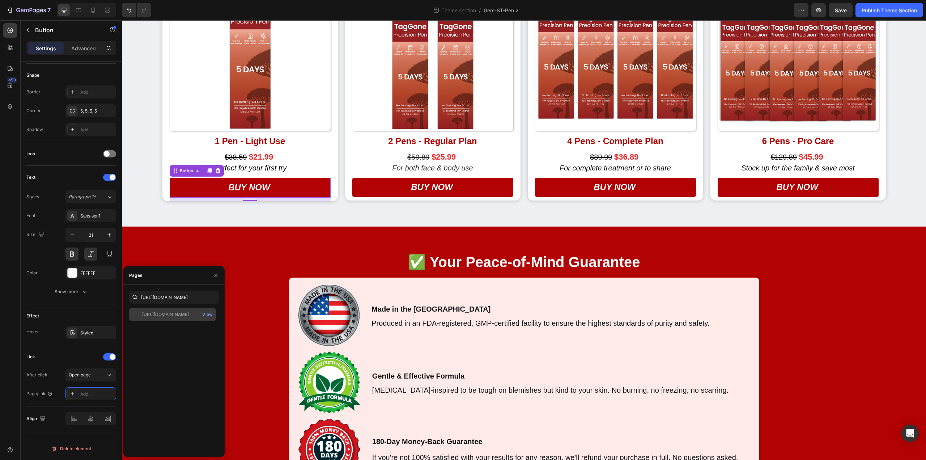
click at [170, 316] on div "[URL][DOMAIN_NAME]" at bounding box center [165, 314] width 47 height 7
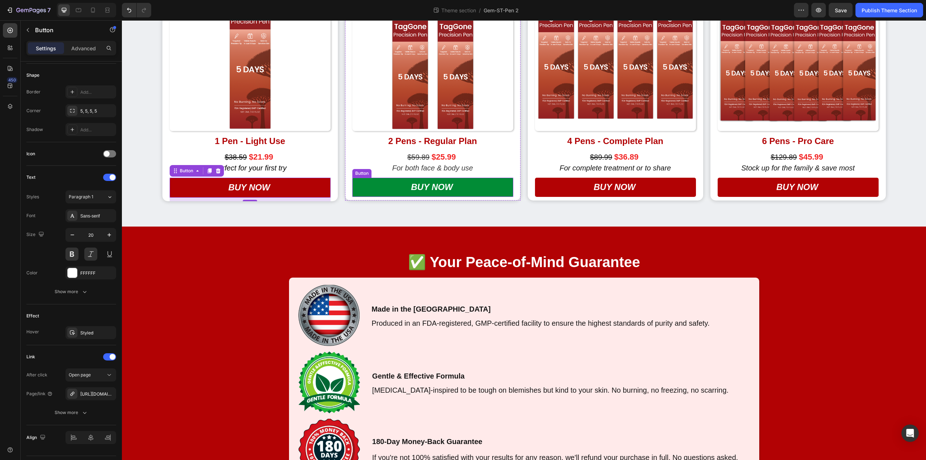
click at [391, 194] on link "BUY NOW" at bounding box center [432, 187] width 161 height 19
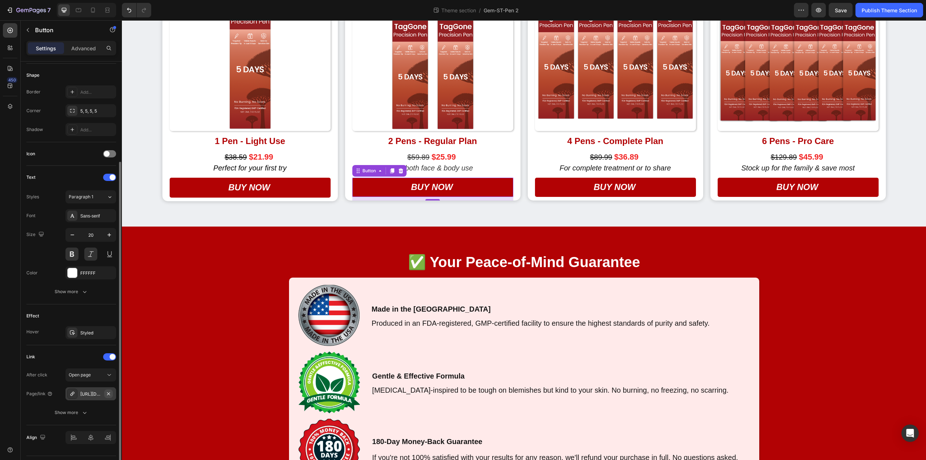
click at [106, 393] on icon "button" at bounding box center [109, 394] width 6 height 6
click at [93, 395] on div "Add..." at bounding box center [97, 394] width 34 height 7
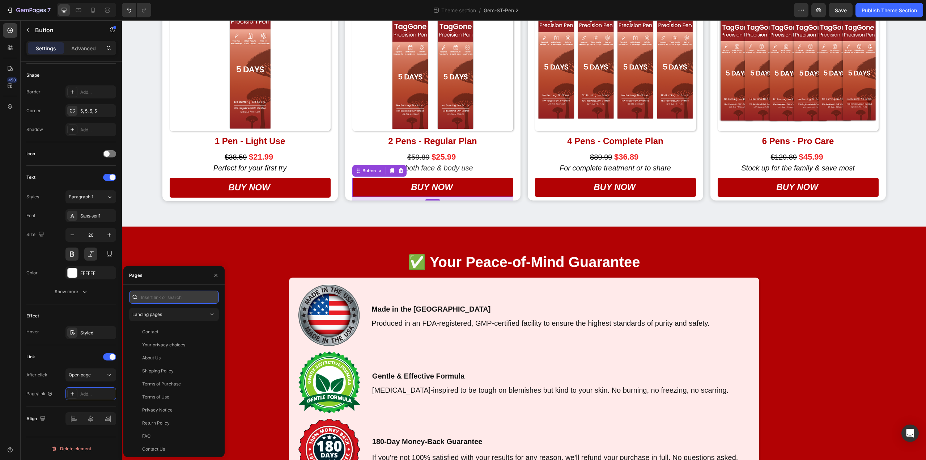
click at [162, 298] on input "text" at bounding box center [174, 296] width 90 height 13
paste input "[URL][DOMAIN_NAME]"
type input "[URL][DOMAIN_NAME]"
click at [168, 312] on div at bounding box center [172, 317] width 87 height 19
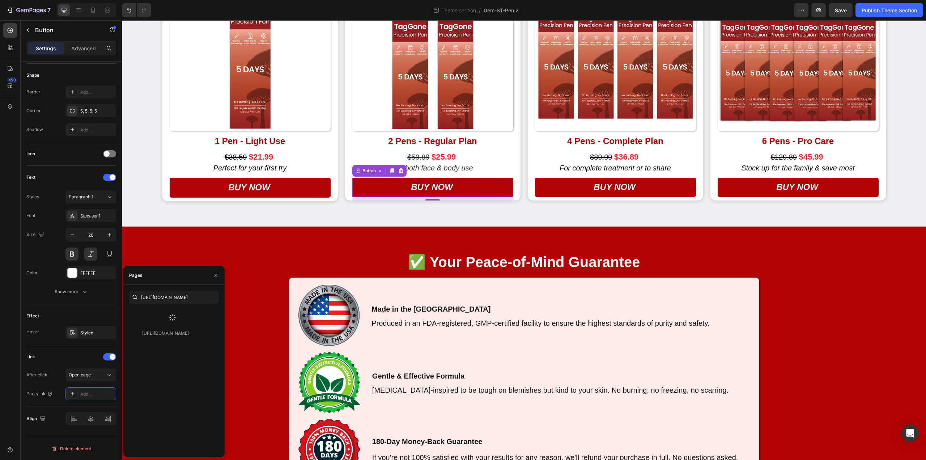
scroll to position [0, 0]
click at [167, 319] on div "[URL][DOMAIN_NAME] View" at bounding box center [172, 314] width 87 height 13
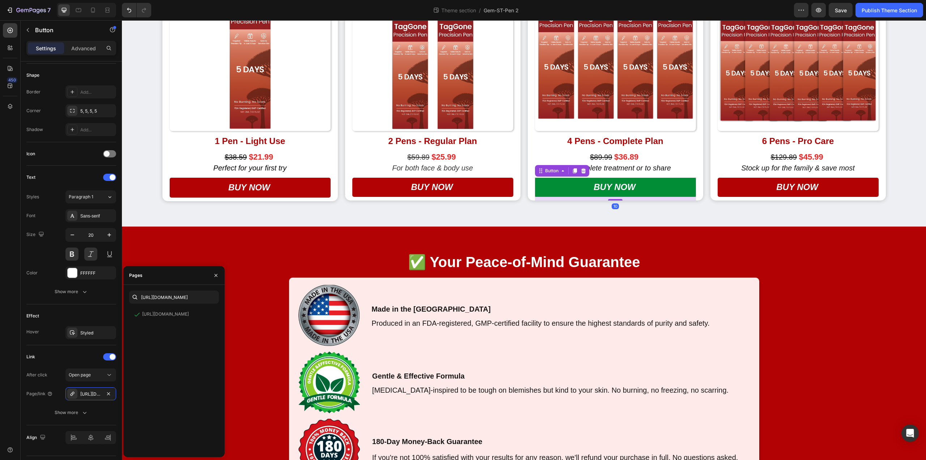
click at [589, 190] on link "BUY NOW" at bounding box center [615, 187] width 161 height 19
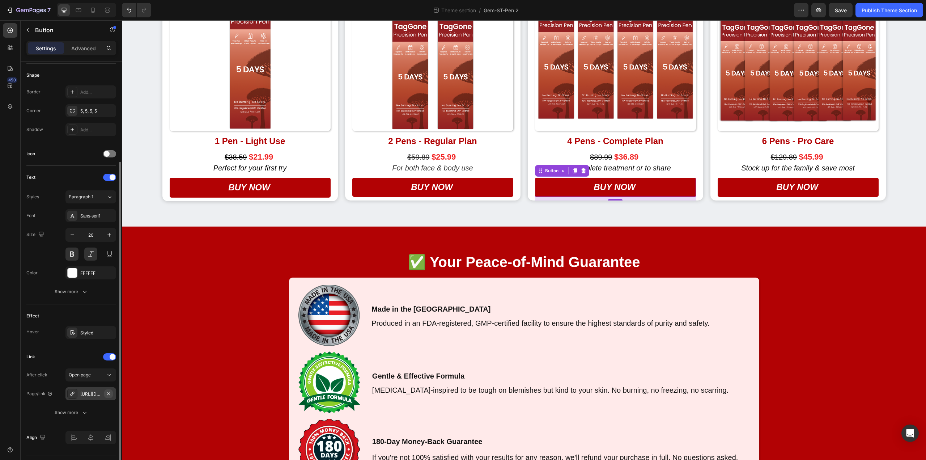
click at [109, 392] on icon "button" at bounding box center [109, 394] width 6 height 6
click at [87, 391] on div "Add..." at bounding box center [97, 394] width 34 height 7
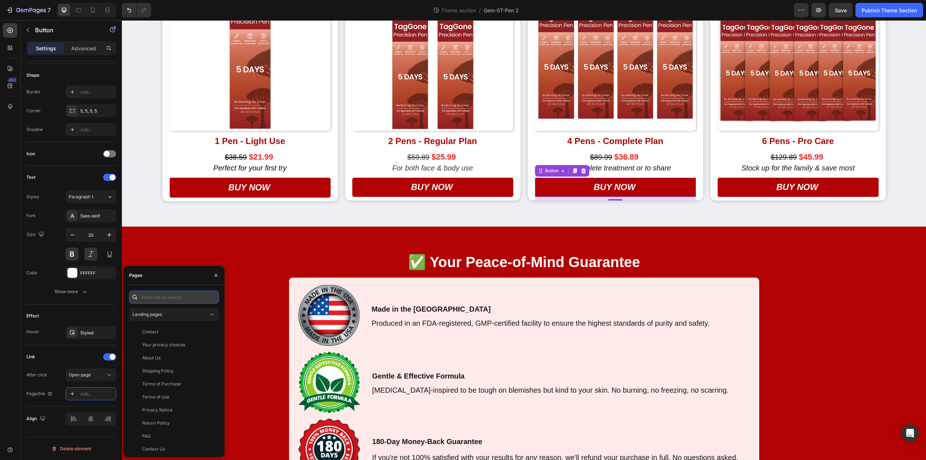
click at [154, 298] on input "text" at bounding box center [174, 296] width 90 height 13
paste input "[URL][DOMAIN_NAME]"
type input "[URL][DOMAIN_NAME]"
click at [175, 316] on icon at bounding box center [172, 317] width 9 height 9
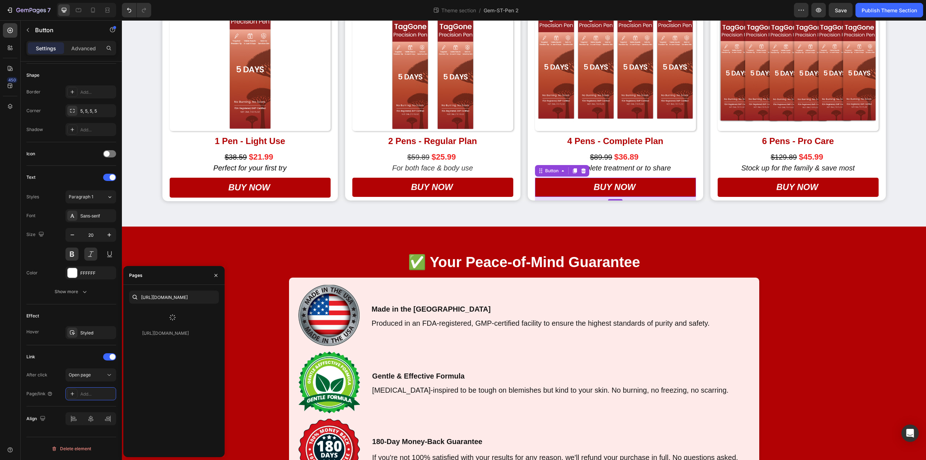
scroll to position [0, 0]
drag, startPoint x: 179, startPoint y: 315, endPoint x: 167, endPoint y: 329, distance: 18.8
click at [179, 315] on div "[URL][DOMAIN_NAME]" at bounding box center [165, 314] width 47 height 7
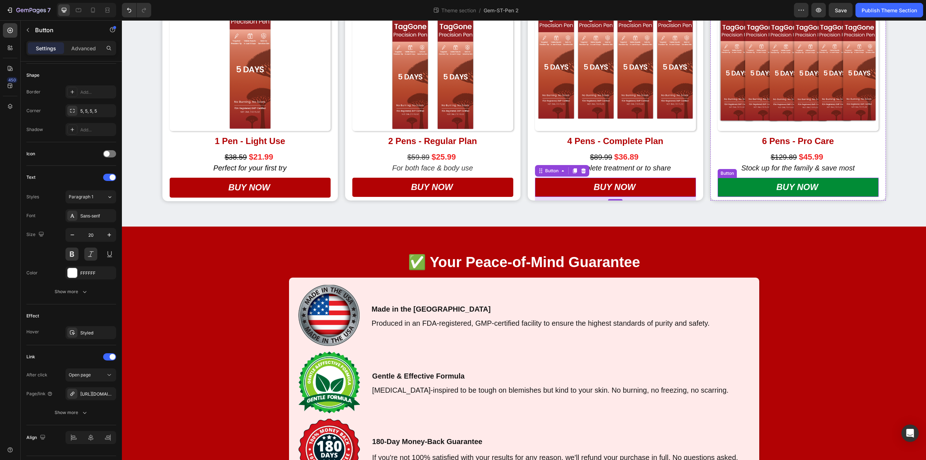
click at [830, 191] on link "BUY NOW" at bounding box center [798, 187] width 161 height 19
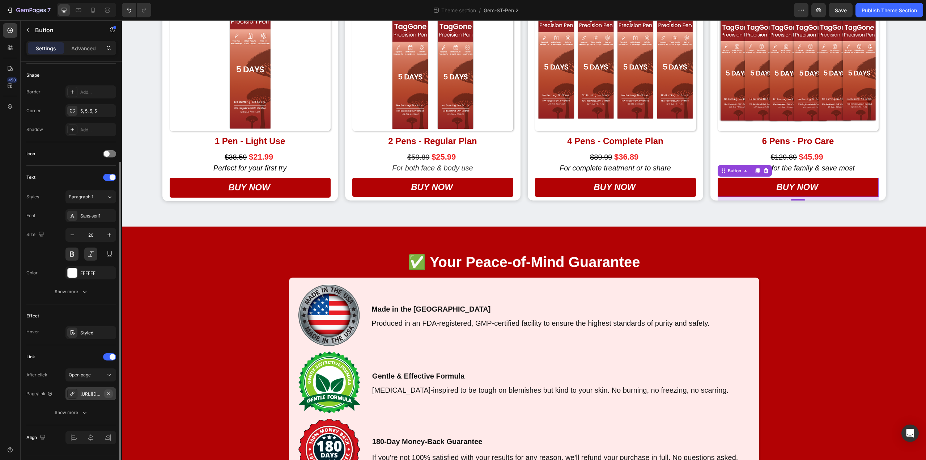
click at [106, 394] on icon "button" at bounding box center [109, 394] width 6 height 6
drag, startPoint x: 95, startPoint y: 392, endPoint x: 104, endPoint y: 386, distance: 11.1
click at [95, 392] on div "Add..." at bounding box center [97, 394] width 34 height 7
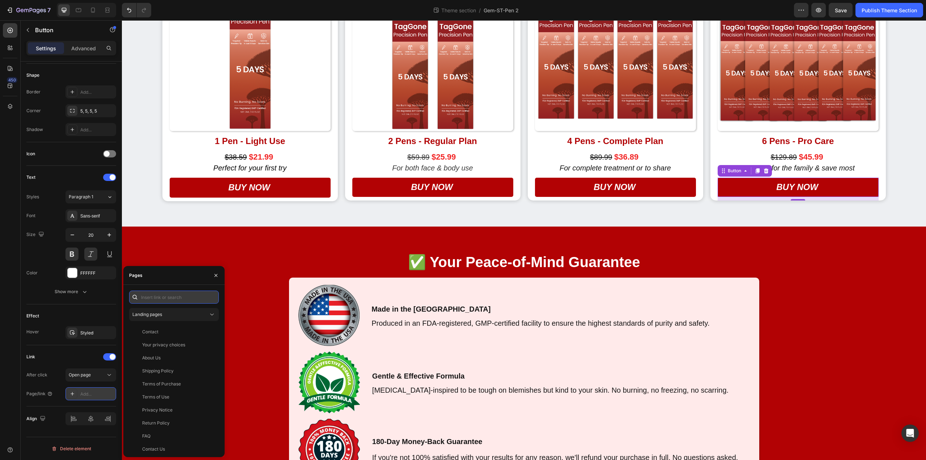
click at [166, 299] on input "text" at bounding box center [174, 296] width 90 height 13
paste input "[URL][DOMAIN_NAME]"
type input "[URL][DOMAIN_NAME]"
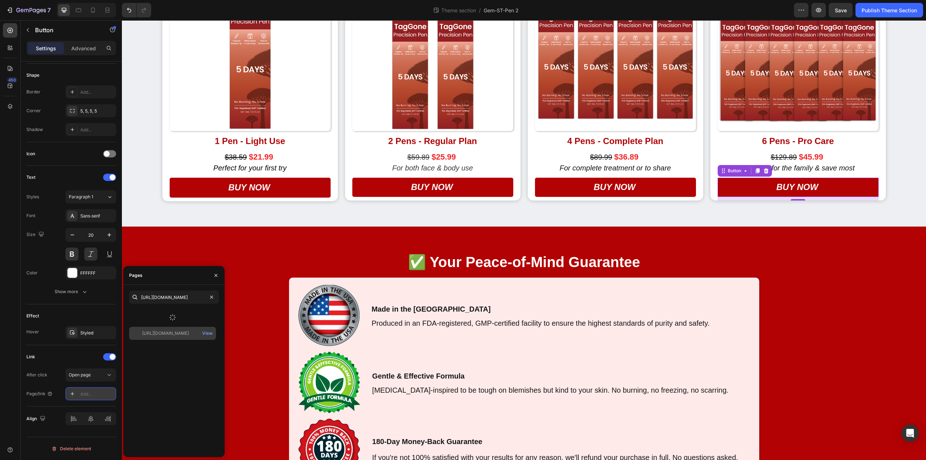
click at [161, 314] on div at bounding box center [172, 317] width 87 height 19
click at [160, 315] on div "[URL][DOMAIN_NAME]" at bounding box center [165, 314] width 47 height 7
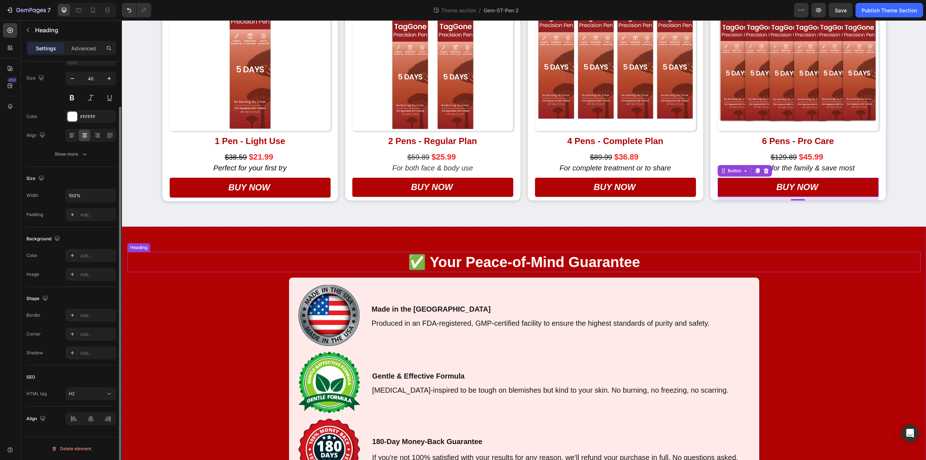
click at [566, 268] on strong "✅ Your Peace-of-Mind Guarantee" at bounding box center [524, 262] width 232 height 16
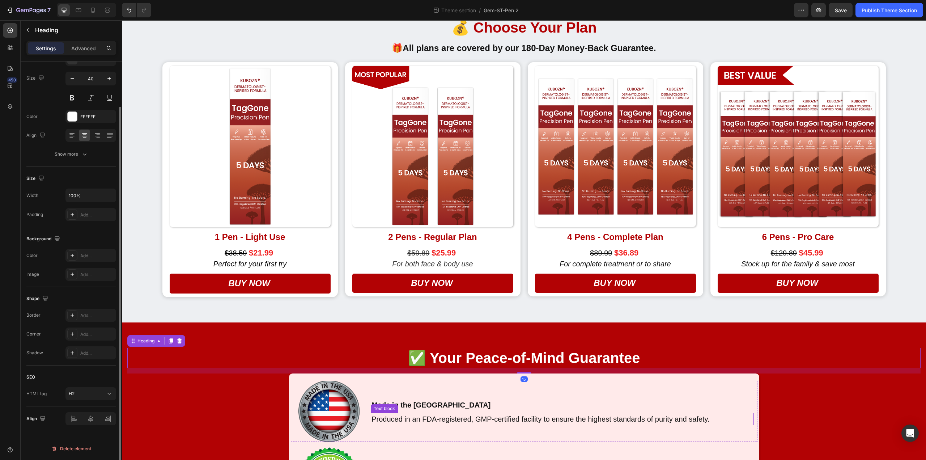
scroll to position [416, 0]
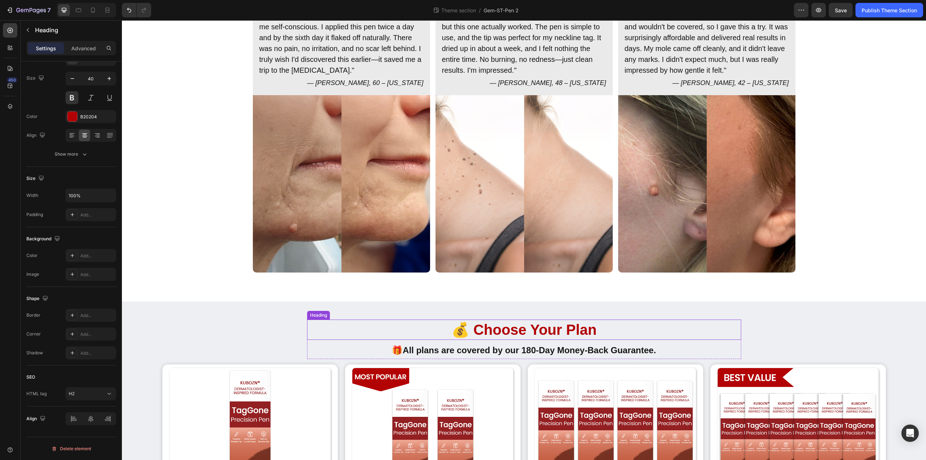
click at [515, 329] on strong "💰 Choose Your Plan" at bounding box center [523, 330] width 145 height 16
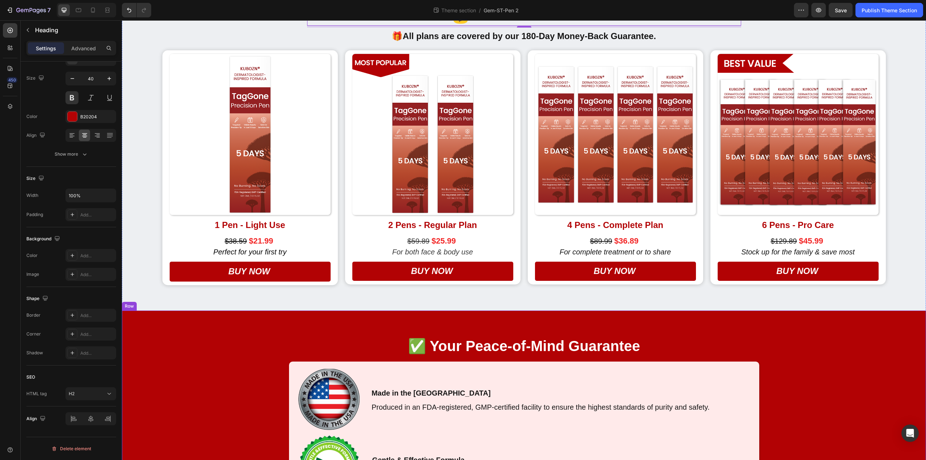
scroll to position [705, 0]
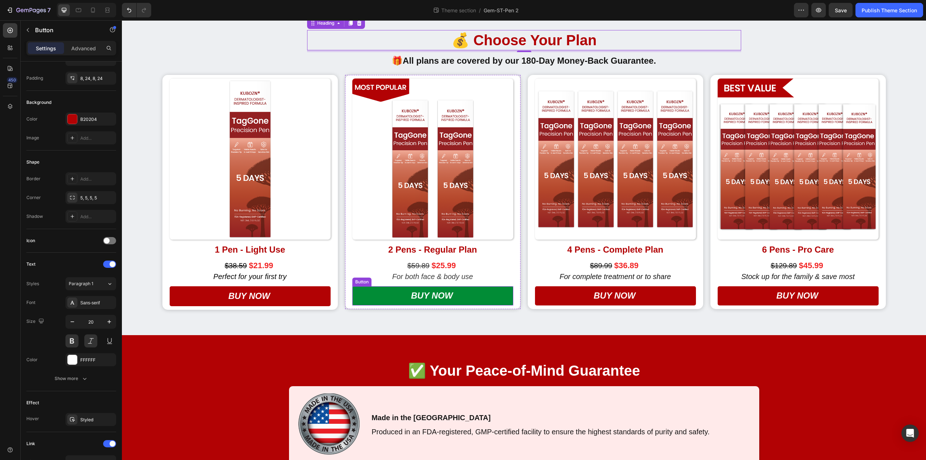
click at [483, 301] on link "BUY NOW" at bounding box center [432, 295] width 161 height 19
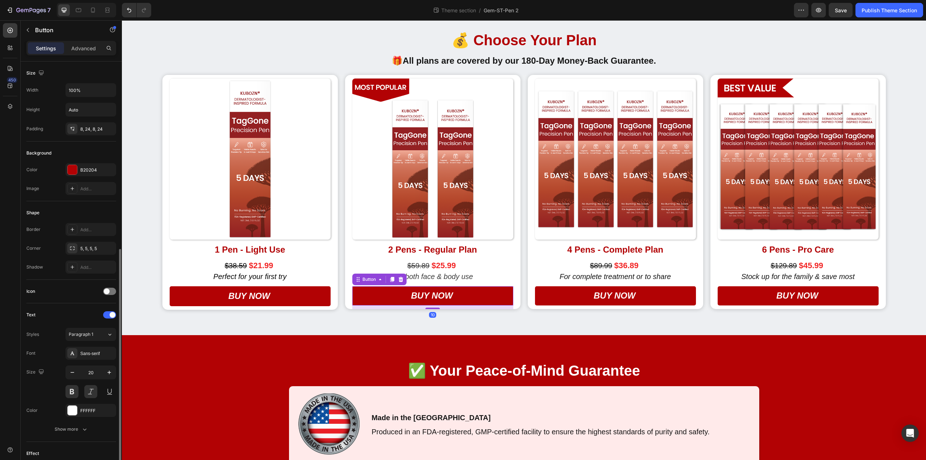
scroll to position [156, 0]
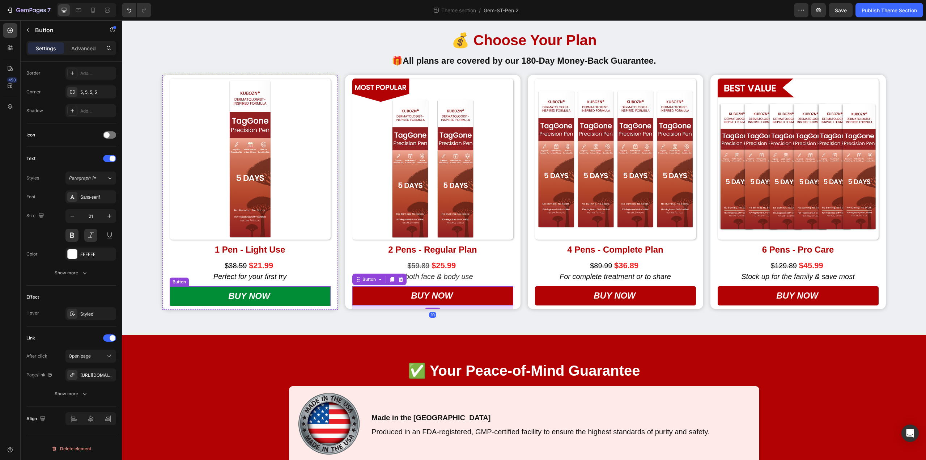
click at [286, 299] on link "BUY NOW" at bounding box center [250, 296] width 161 height 20
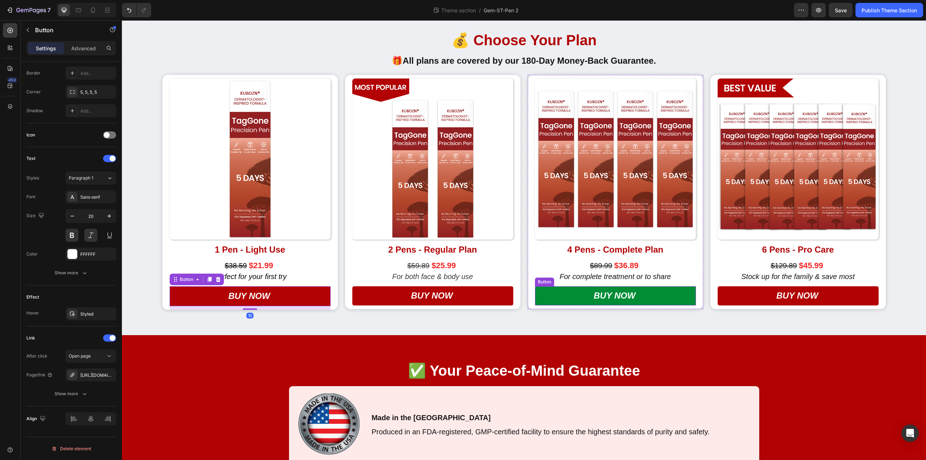
click at [562, 300] on link "BUY NOW" at bounding box center [615, 295] width 161 height 19
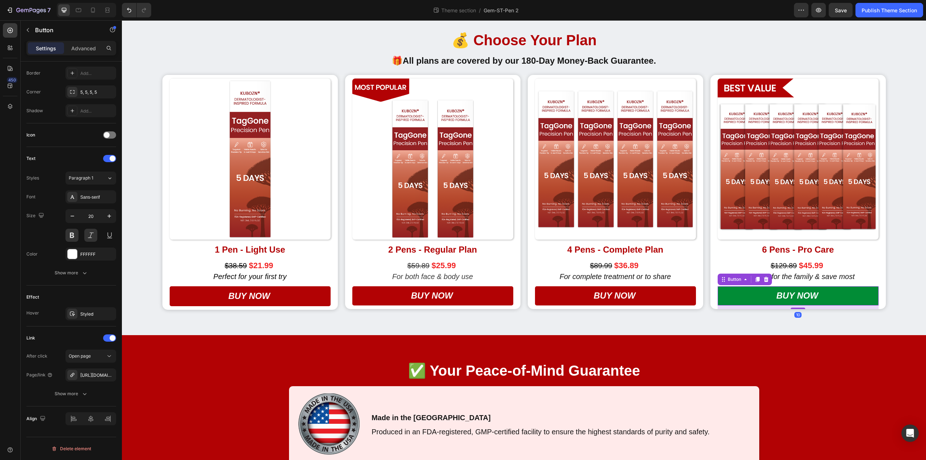
click at [731, 292] on link "BUY NOW" at bounding box center [798, 295] width 161 height 19
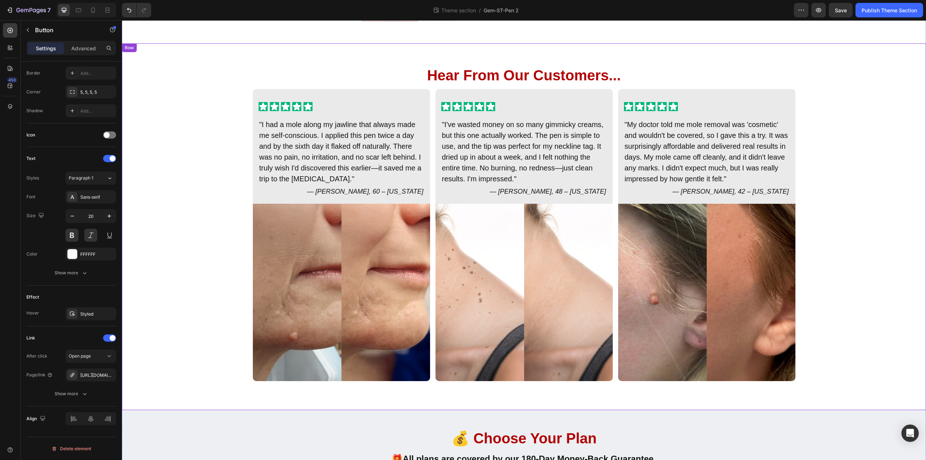
scroll to position [0, 0]
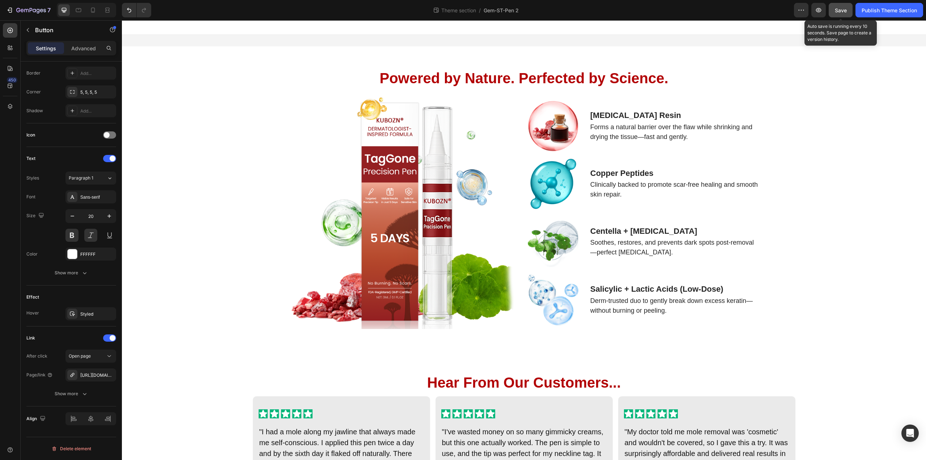
click at [846, 12] on span "Save" at bounding box center [841, 10] width 12 height 6
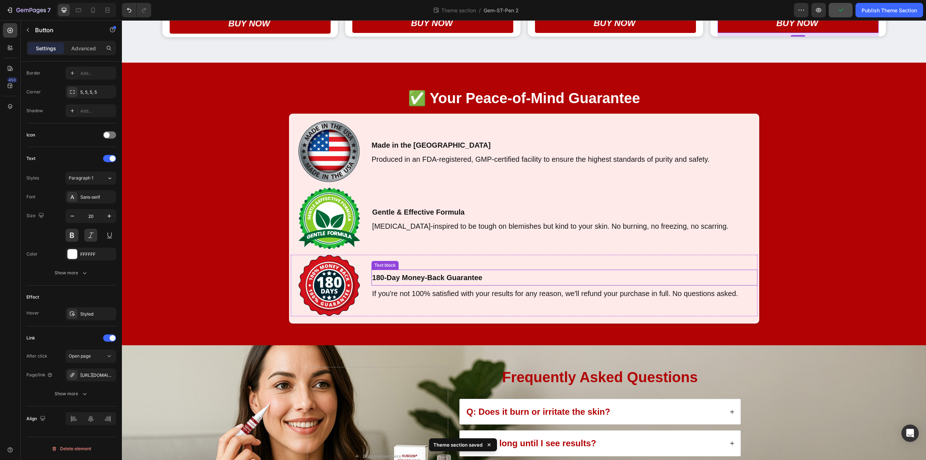
scroll to position [1103, 0]
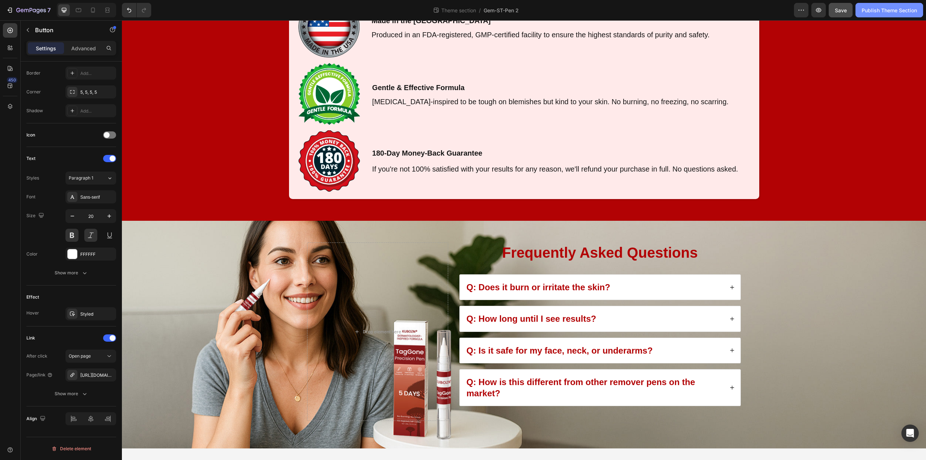
click at [880, 14] on button "Publish Theme Section" at bounding box center [889, 10] width 68 height 14
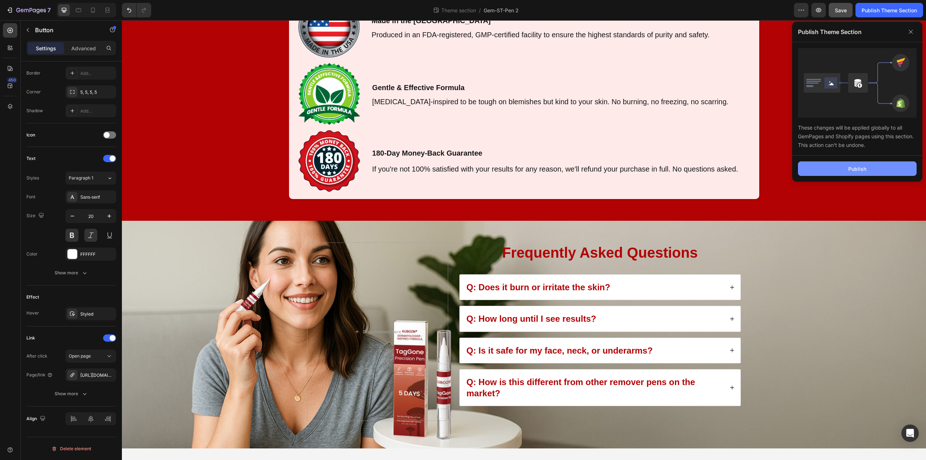
click at [849, 163] on button "Publish" at bounding box center [857, 168] width 119 height 14
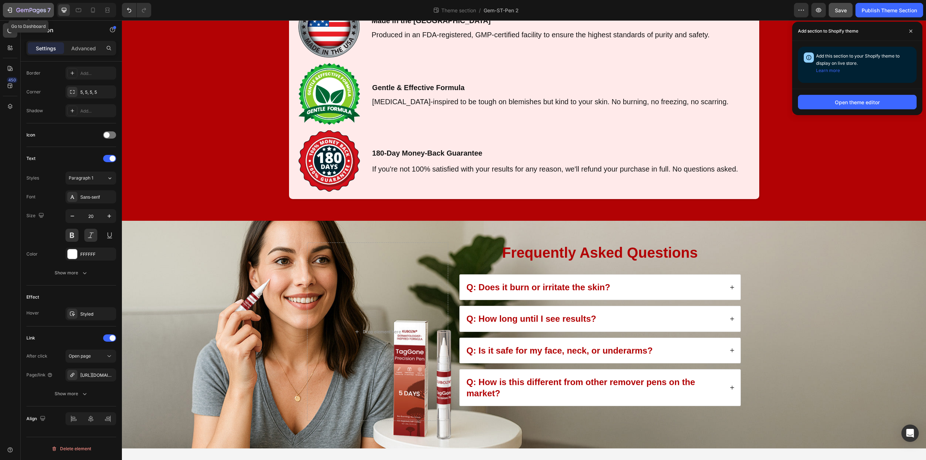
click at [20, 10] on icon "button" at bounding box center [31, 11] width 30 height 6
